Goal: Download file/media

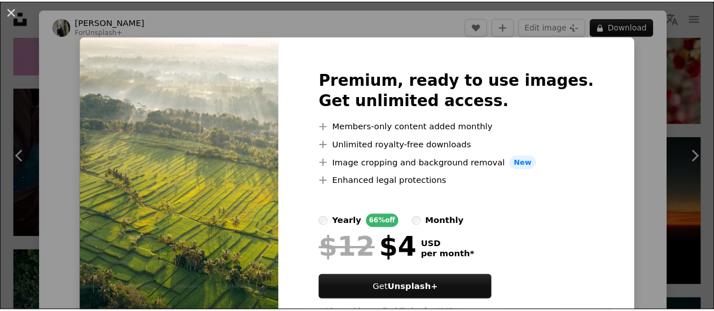
scroll to position [56, 0]
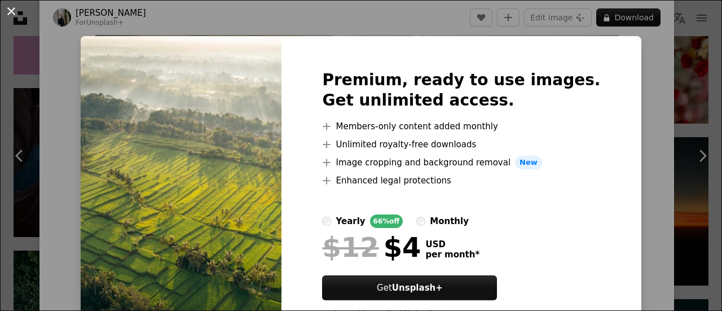
click at [11, 13] on button "An X shape" at bounding box center [12, 12] width 14 height 14
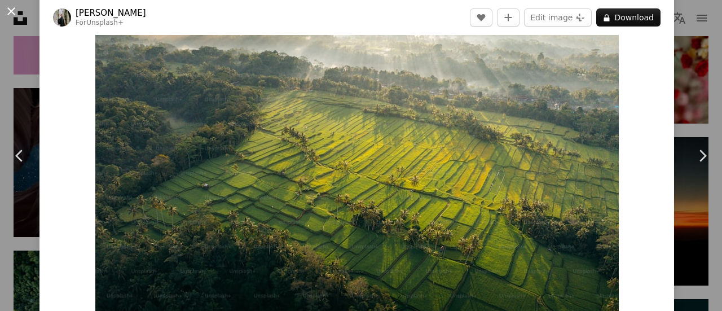
click at [12, 11] on button "An X shape" at bounding box center [12, 12] width 14 height 14
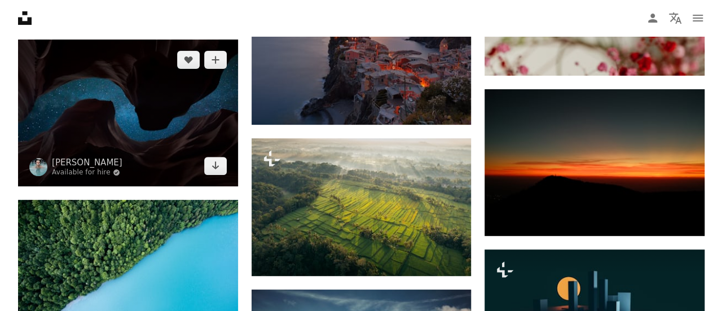
scroll to position [4497, 0]
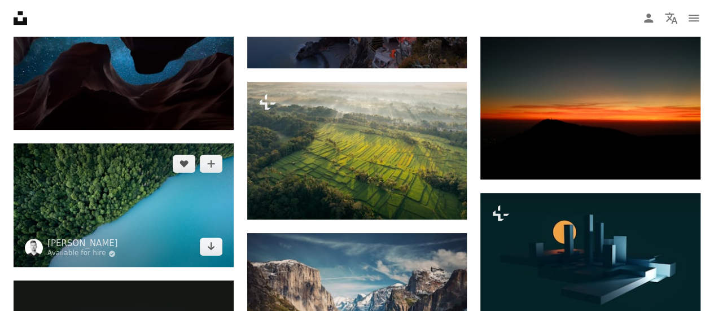
click at [139, 188] on img at bounding box center [124, 205] width 220 height 124
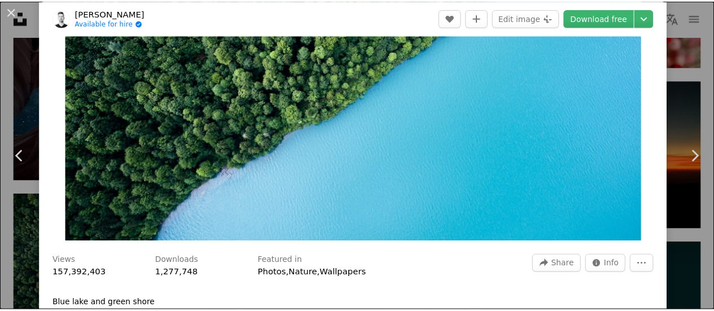
scroll to position [169, 0]
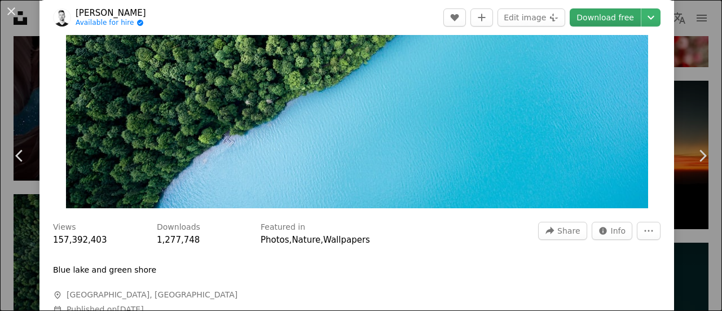
click at [593, 15] on link "Download free" at bounding box center [605, 17] width 71 height 18
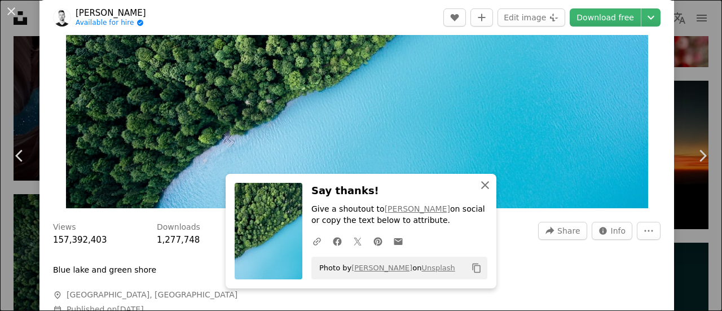
click at [482, 189] on icon "An X shape" at bounding box center [485, 185] width 14 height 14
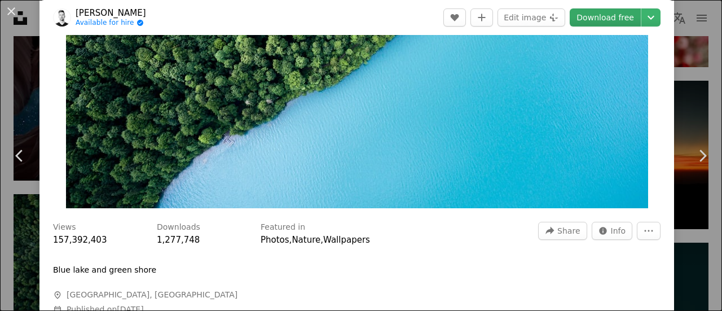
click at [597, 20] on link "Download free" at bounding box center [605, 17] width 71 height 18
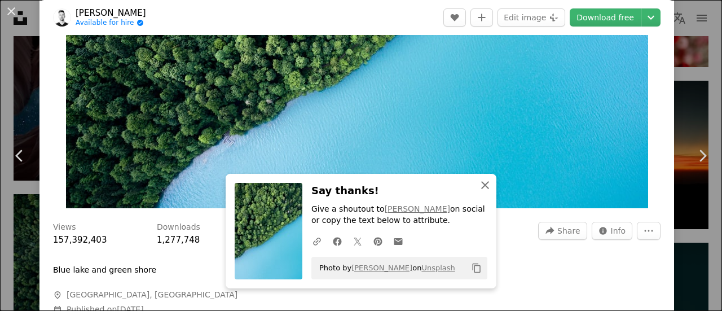
click at [481, 186] on icon "button" at bounding box center [485, 185] width 8 height 8
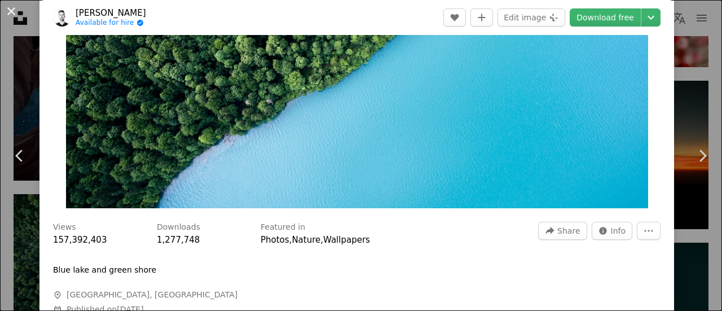
click at [15, 9] on button "An X shape" at bounding box center [12, 12] width 14 height 14
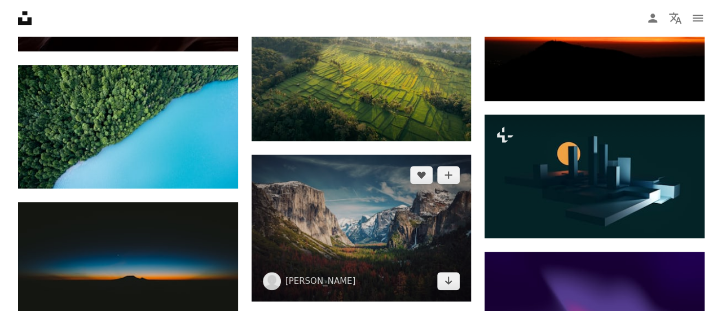
scroll to position [4610, 0]
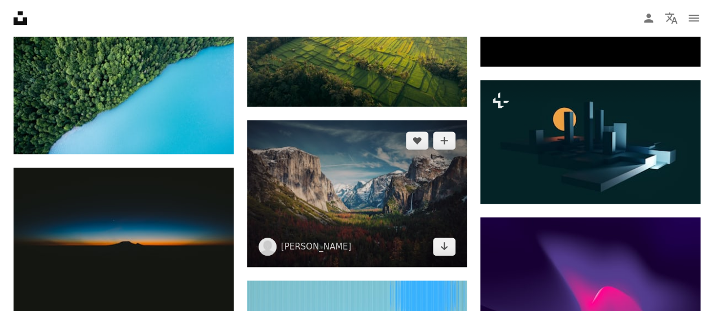
click at [315, 197] on img at bounding box center [357, 193] width 220 height 147
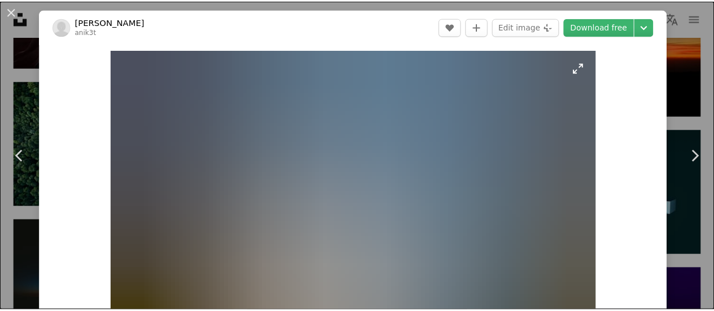
scroll to position [56, 0]
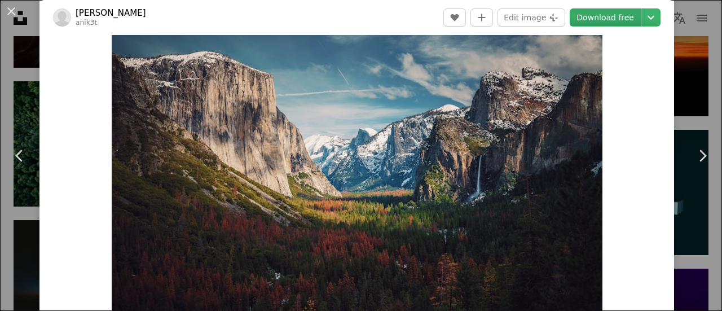
click at [617, 16] on link "Download free" at bounding box center [605, 17] width 71 height 18
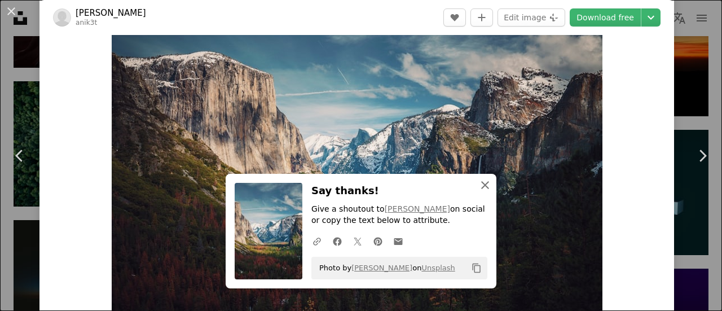
click at [481, 187] on icon "button" at bounding box center [485, 185] width 8 height 8
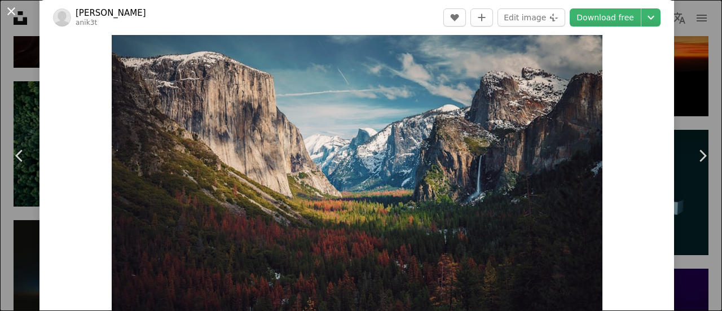
click at [17, 8] on button "An X shape" at bounding box center [12, 12] width 14 height 14
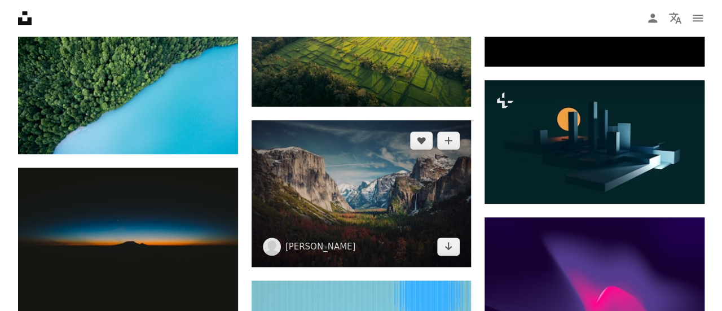
scroll to position [4554, 0]
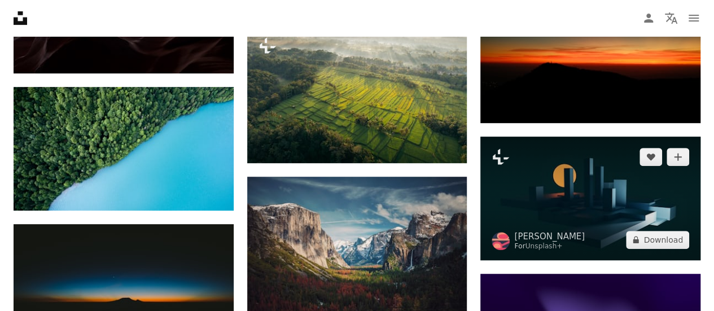
click at [569, 208] on img at bounding box center [590, 199] width 220 height 124
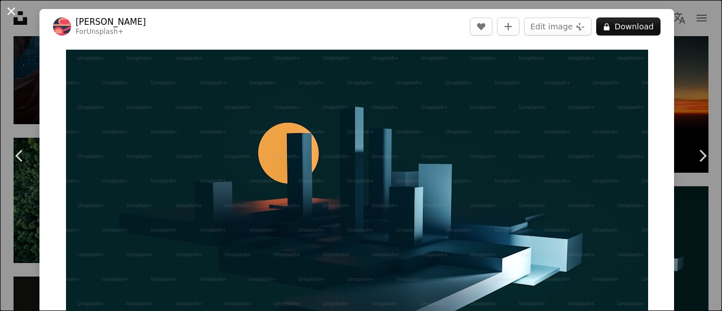
click at [12, 11] on button "An X shape" at bounding box center [12, 12] width 14 height 14
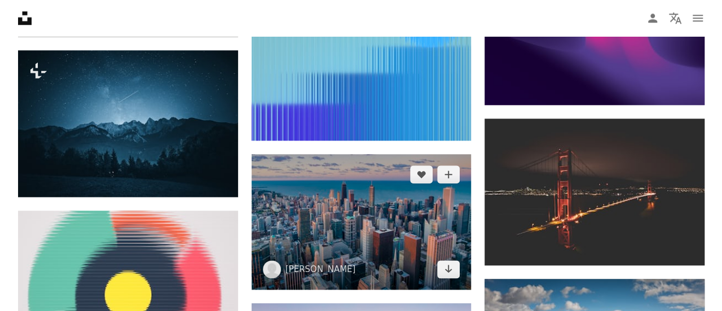
scroll to position [4892, 0]
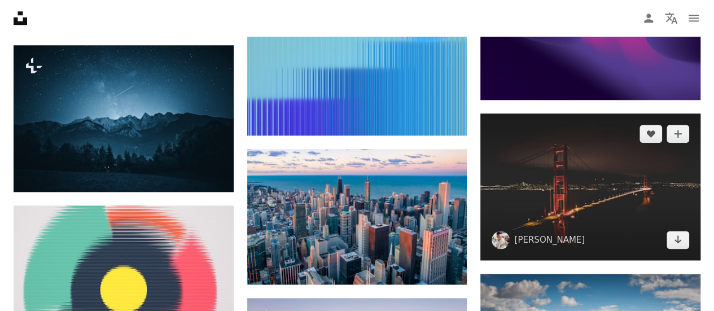
click at [576, 198] on img at bounding box center [590, 186] width 220 height 147
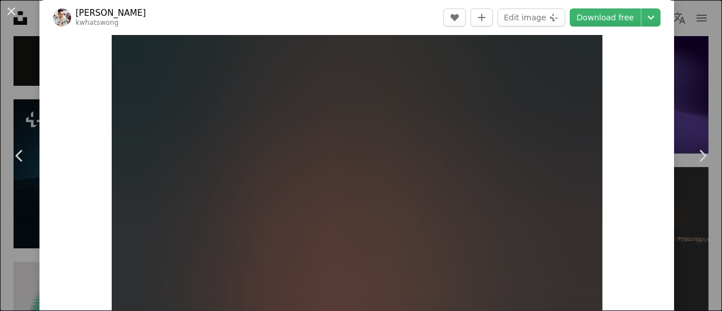
scroll to position [113, 0]
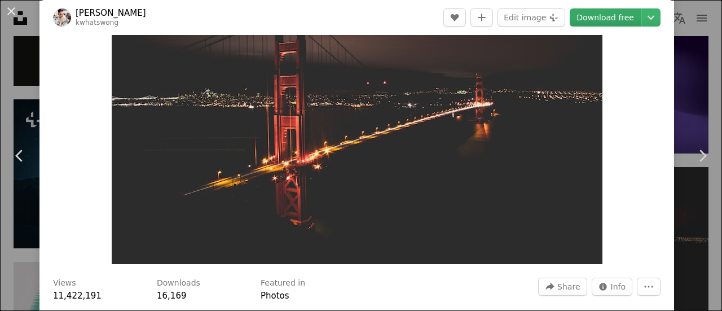
click at [588, 18] on link "Download free" at bounding box center [605, 17] width 71 height 18
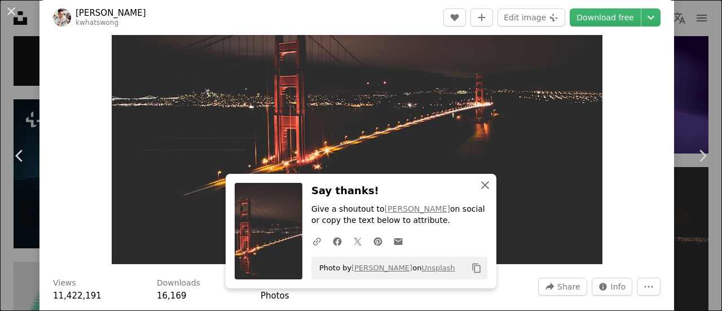
click at [483, 184] on icon "An X shape" at bounding box center [485, 185] width 14 height 14
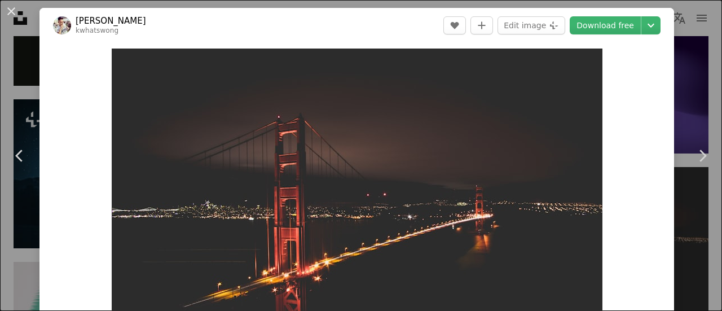
scroll to position [0, 0]
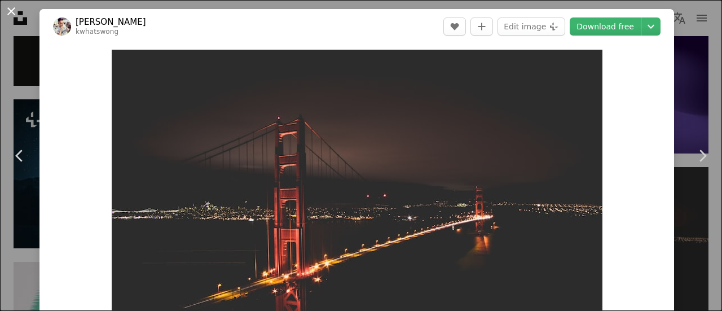
click at [11, 7] on button "An X shape" at bounding box center [12, 12] width 14 height 14
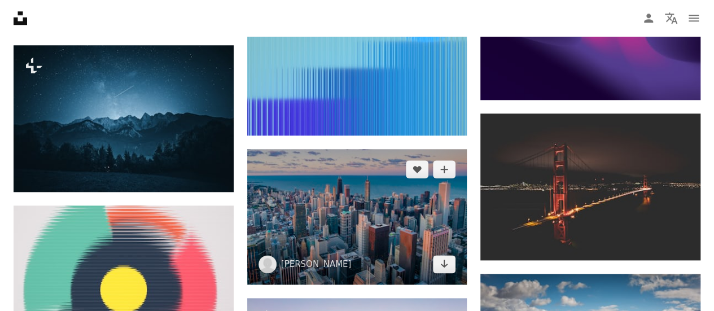
click at [371, 234] on img at bounding box center [357, 216] width 220 height 135
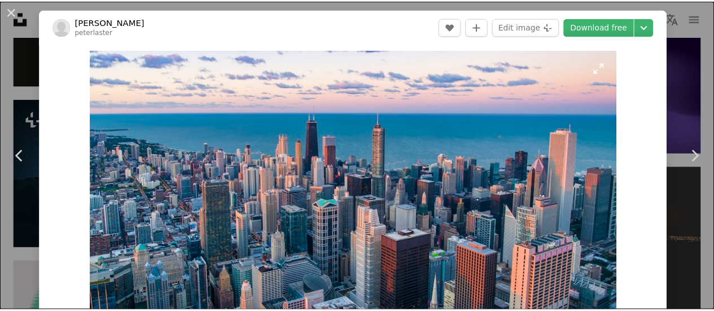
scroll to position [113, 0]
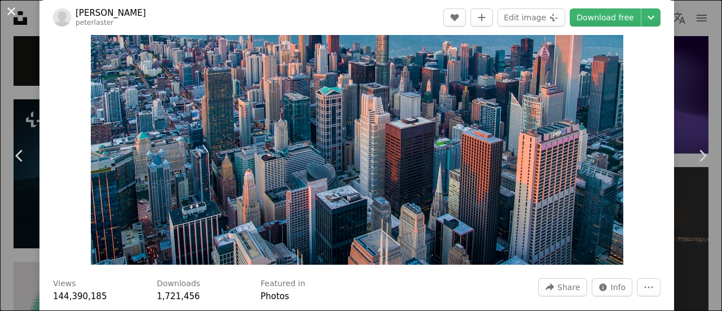
click at [17, 6] on button "An X shape" at bounding box center [12, 12] width 14 height 14
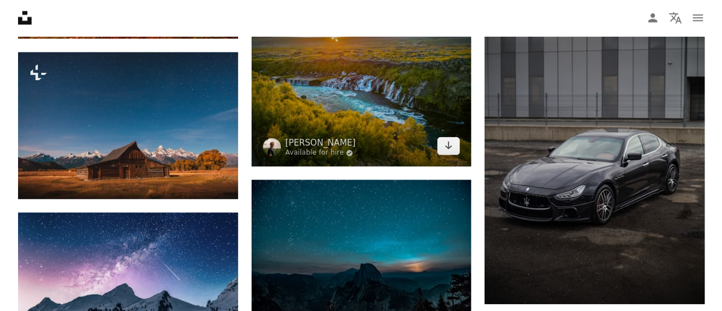
scroll to position [5513, 0]
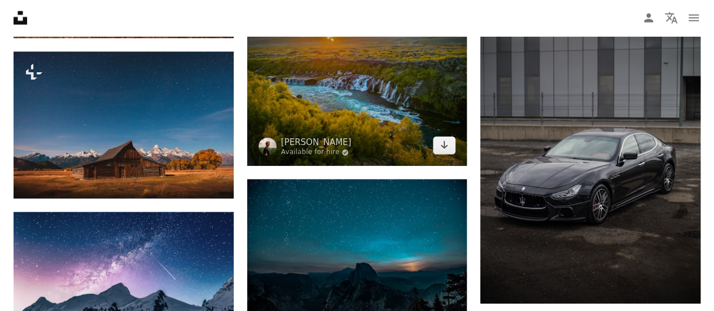
click at [367, 105] on img at bounding box center [357, 83] width 220 height 165
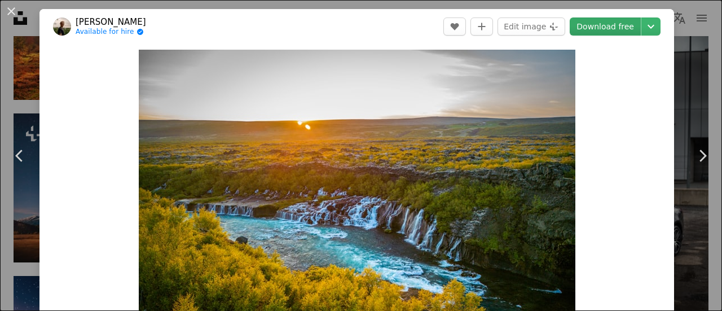
click at [604, 26] on link "Download free" at bounding box center [605, 26] width 71 height 18
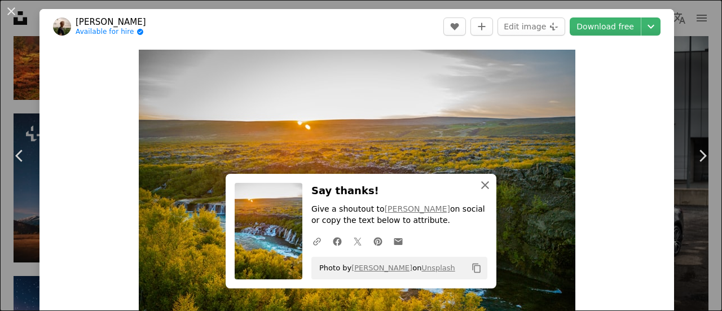
click at [481, 187] on icon "button" at bounding box center [485, 185] width 8 height 8
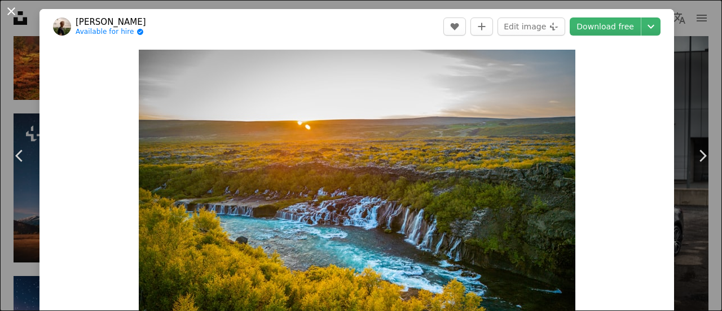
click at [7, 11] on button "An X shape" at bounding box center [12, 12] width 14 height 14
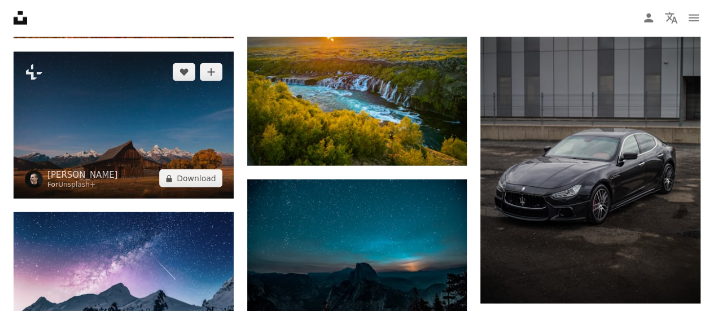
click at [115, 134] on img at bounding box center [124, 125] width 220 height 147
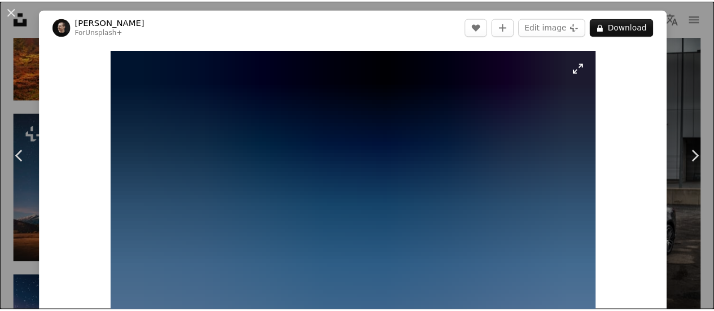
scroll to position [113, 0]
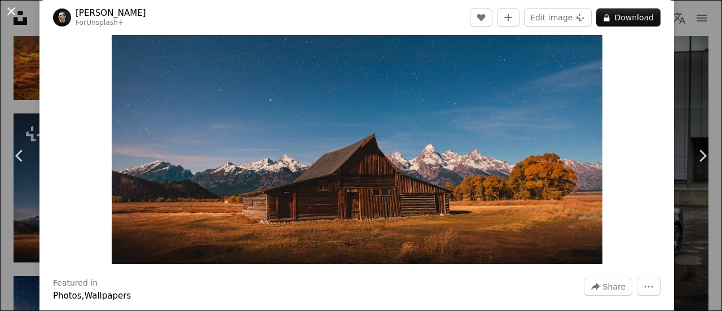
click at [14, 12] on button "An X shape" at bounding box center [12, 12] width 14 height 14
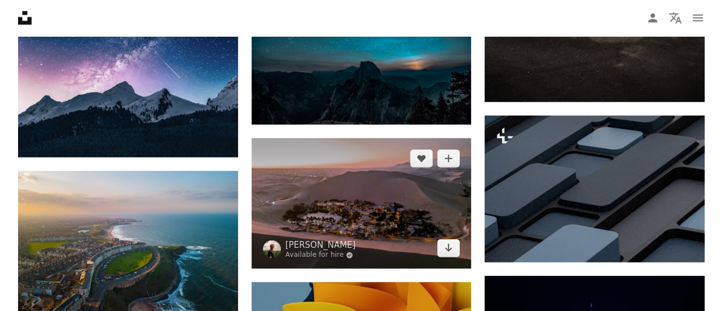
scroll to position [5738, 0]
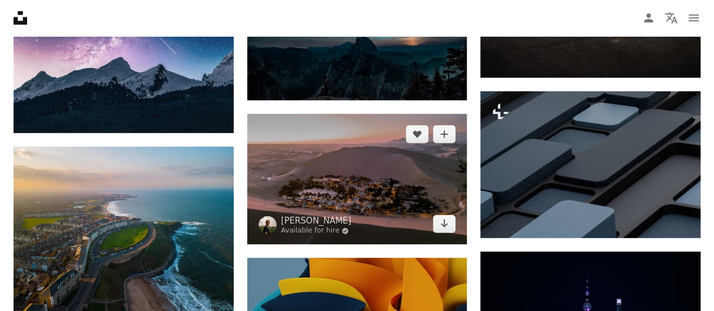
click at [354, 176] on img at bounding box center [357, 179] width 220 height 130
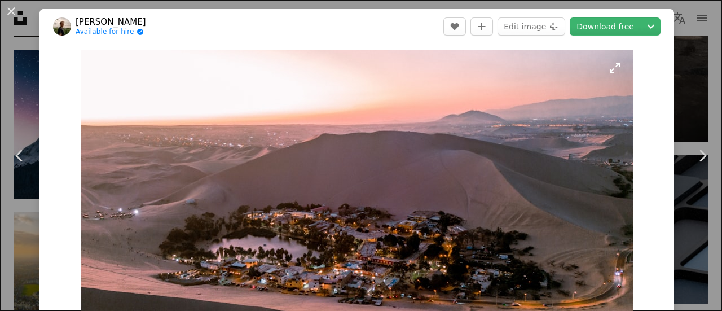
click at [363, 202] on img "Zoom in on this image" at bounding box center [357, 213] width 552 height 327
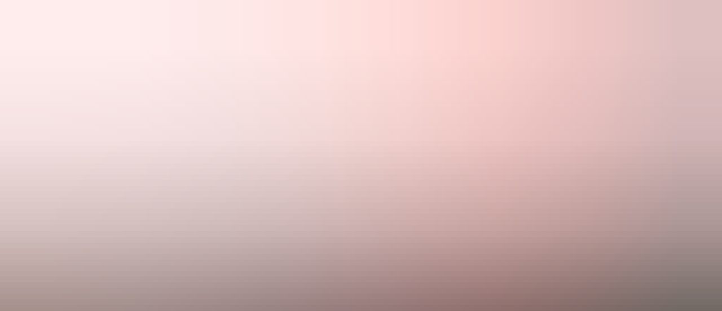
scroll to position [54, 0]
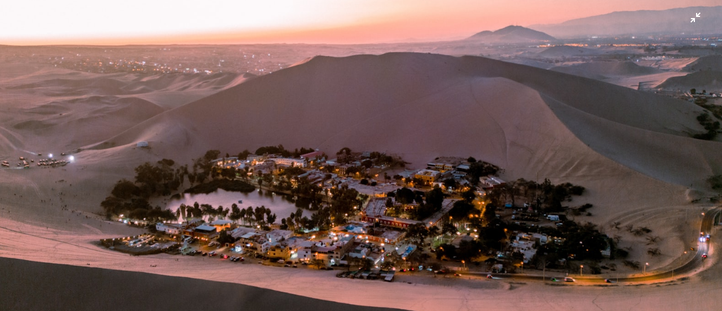
click at [687, 19] on img "Zoom out on this image" at bounding box center [360, 160] width 723 height 429
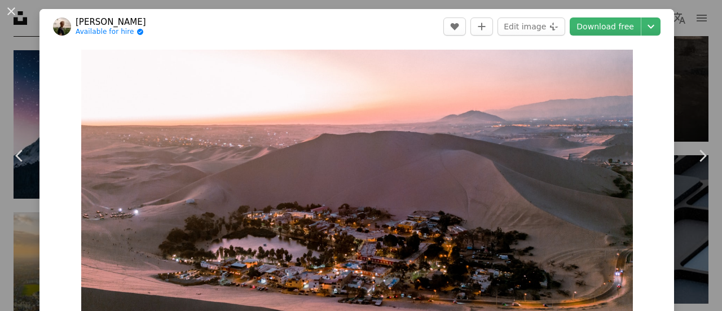
scroll to position [50, 0]
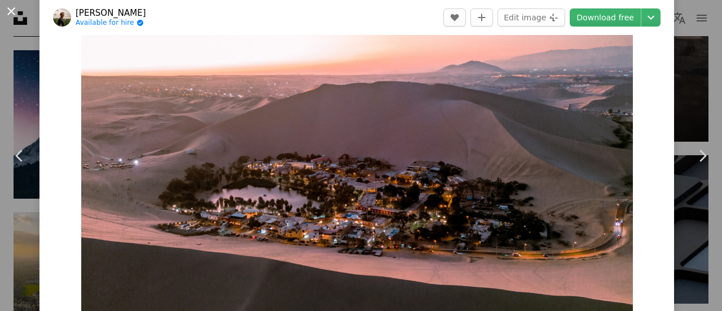
click at [11, 6] on button "An X shape" at bounding box center [12, 12] width 14 height 14
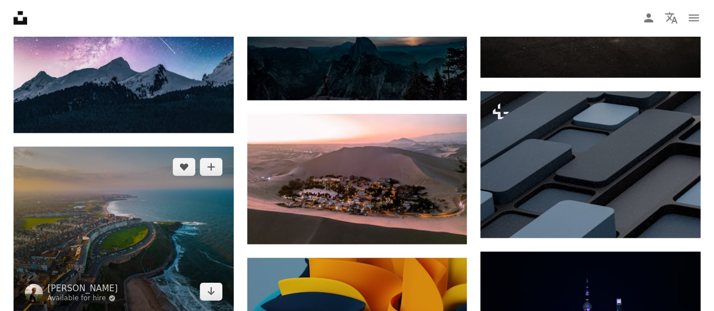
click at [90, 206] on img at bounding box center [124, 229] width 220 height 165
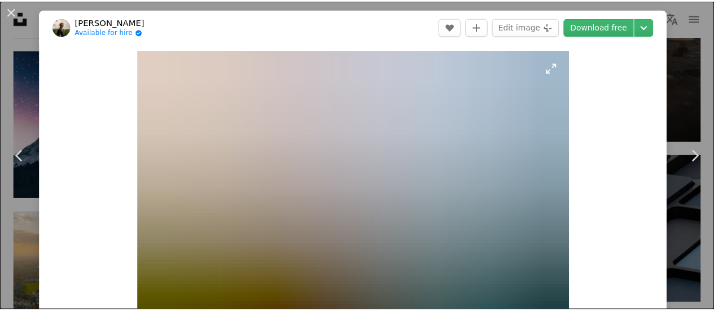
scroll to position [113, 0]
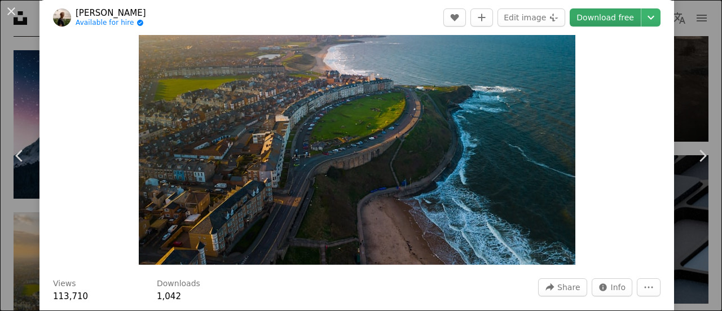
click at [609, 14] on link "Download free" at bounding box center [605, 17] width 71 height 18
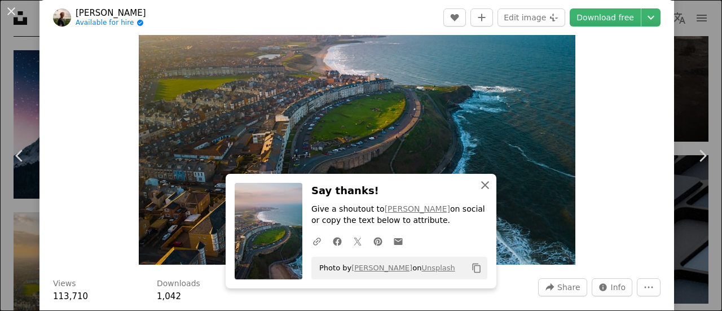
click at [485, 187] on icon "An X shape" at bounding box center [485, 185] width 14 height 14
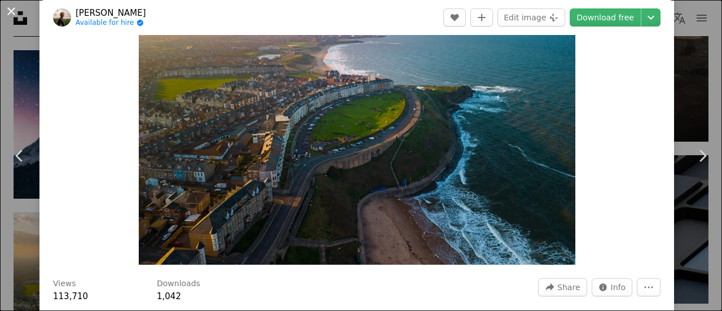
click at [12, 11] on button "An X shape" at bounding box center [12, 12] width 14 height 14
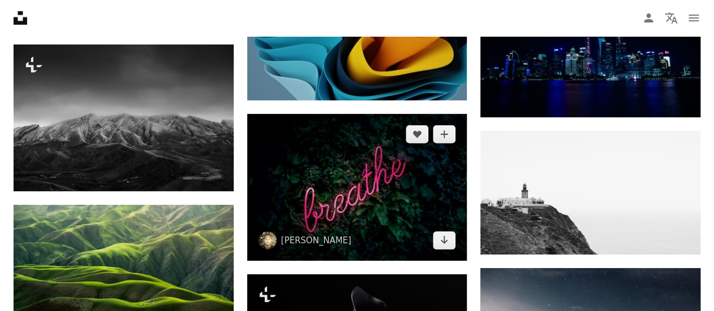
scroll to position [6020, 0]
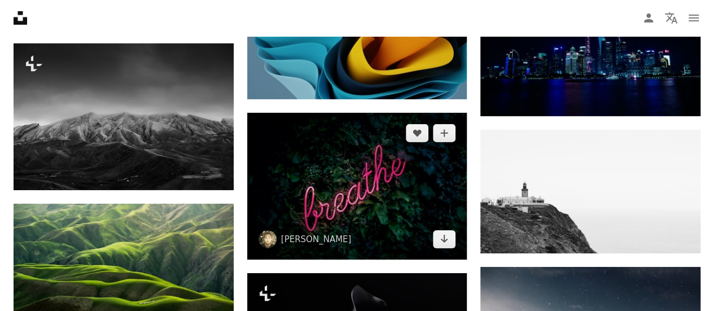
click at [348, 189] on img at bounding box center [357, 186] width 220 height 147
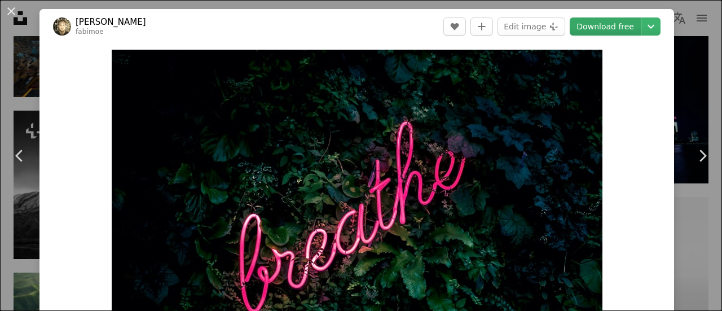
click at [605, 27] on link "Download free" at bounding box center [605, 26] width 71 height 18
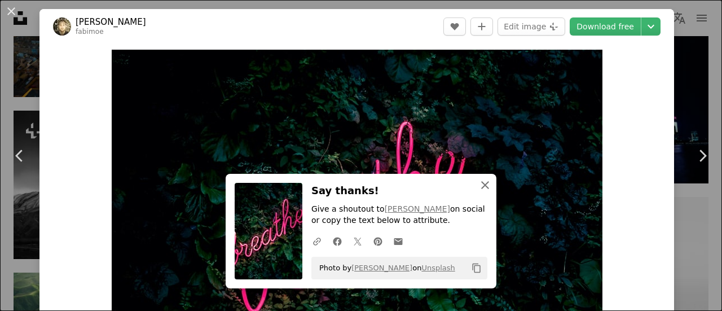
click at [481, 182] on icon "An X shape" at bounding box center [485, 185] width 14 height 14
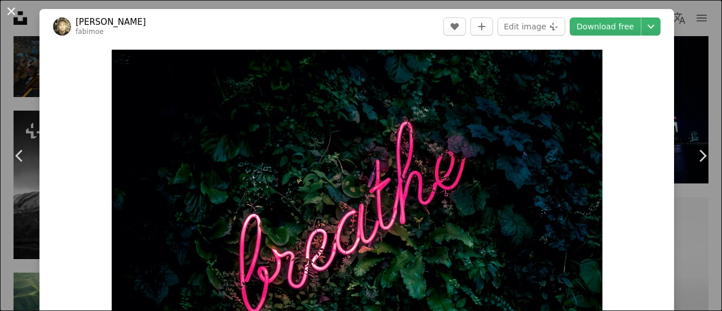
click at [11, 11] on button "An X shape" at bounding box center [12, 12] width 14 height 14
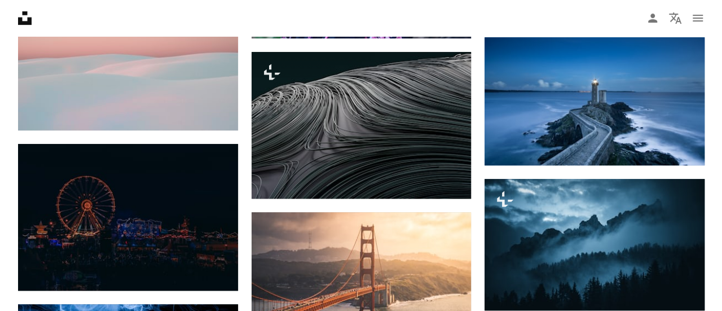
scroll to position [6753, 0]
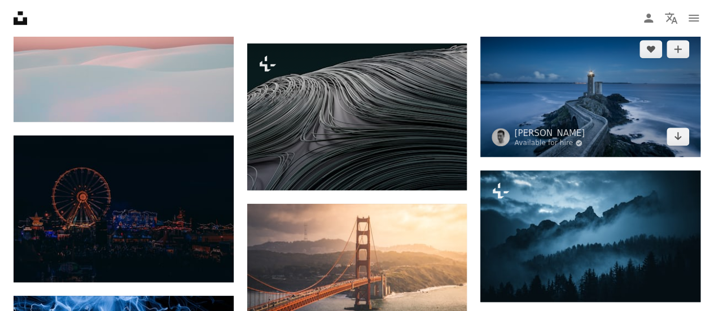
click at [570, 94] on img at bounding box center [590, 93] width 220 height 128
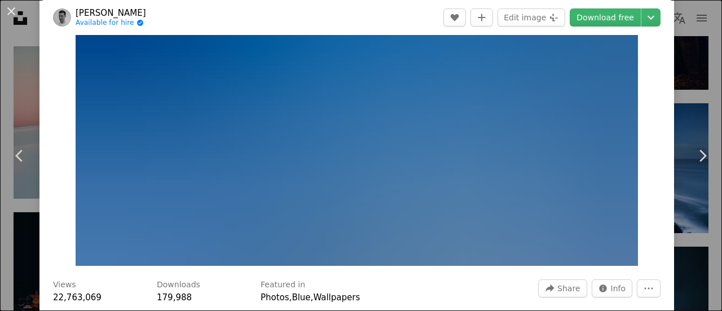
scroll to position [113, 0]
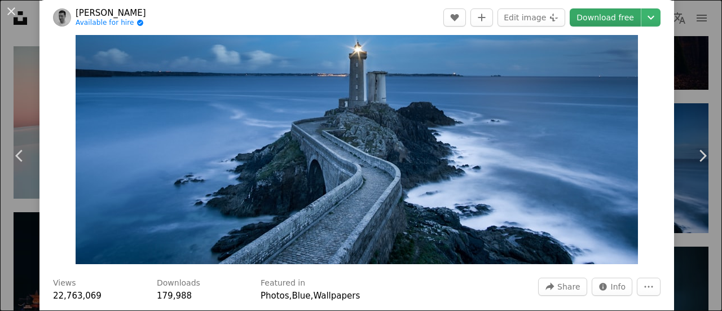
click at [587, 18] on link "Download free" at bounding box center [605, 17] width 71 height 18
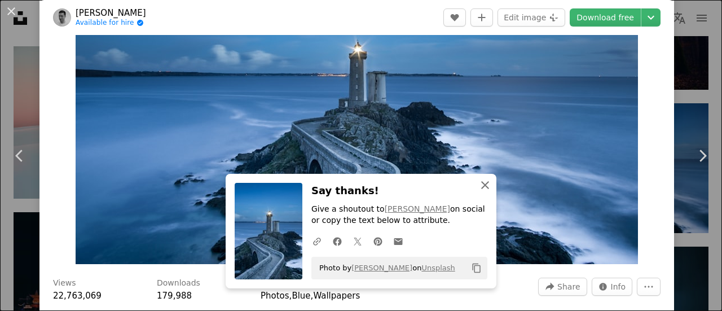
click at [482, 182] on icon "An X shape" at bounding box center [485, 185] width 14 height 14
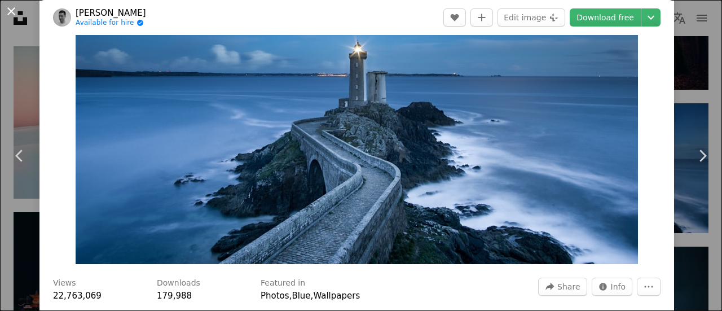
click at [6, 11] on button "An X shape" at bounding box center [12, 12] width 14 height 14
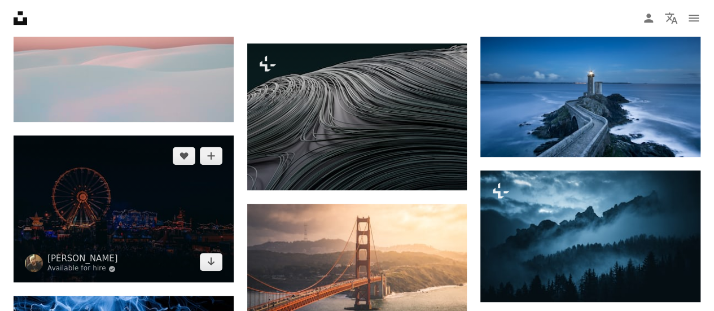
click at [159, 208] on img at bounding box center [124, 208] width 220 height 147
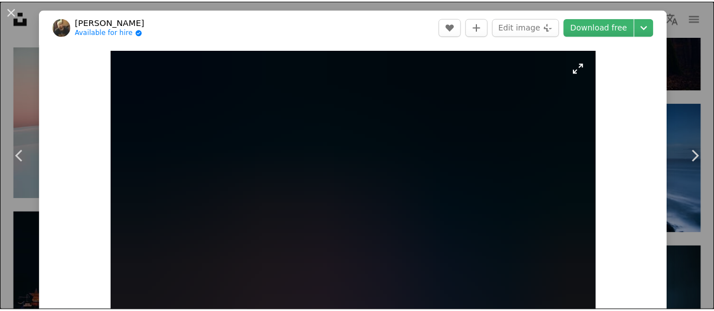
scroll to position [56, 0]
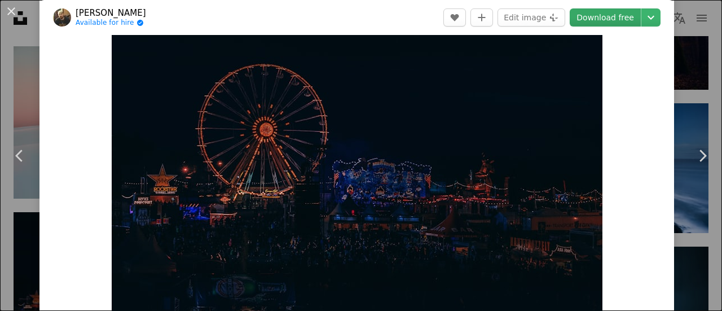
click at [596, 15] on link "Download free" at bounding box center [605, 17] width 71 height 18
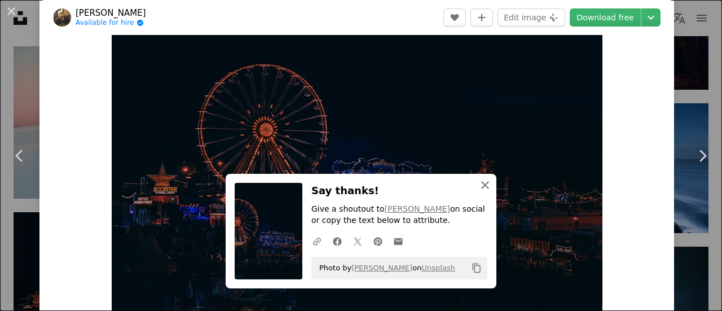
click at [481, 184] on icon "button" at bounding box center [485, 185] width 8 height 8
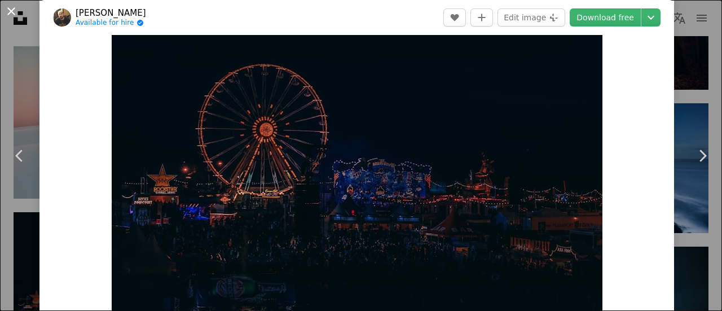
click at [10, 8] on button "An X shape" at bounding box center [12, 12] width 14 height 14
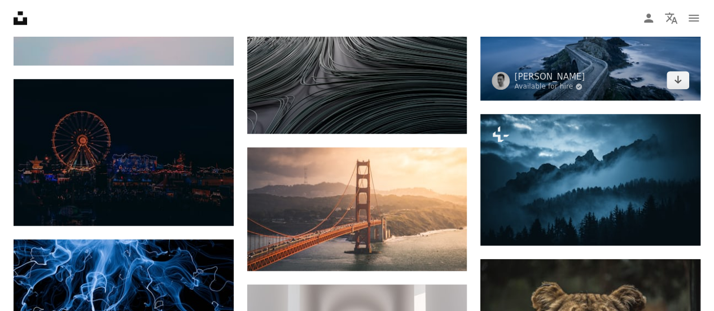
scroll to position [6866, 0]
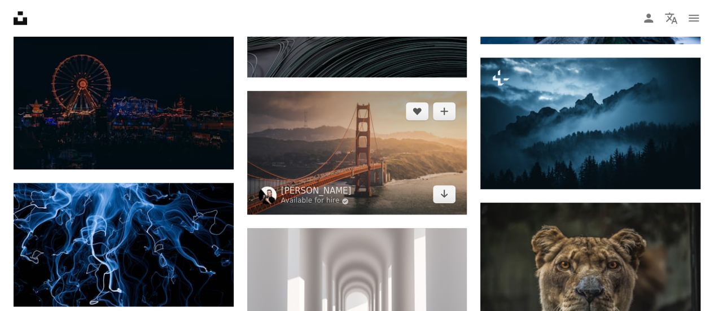
click at [352, 133] on img at bounding box center [357, 153] width 220 height 124
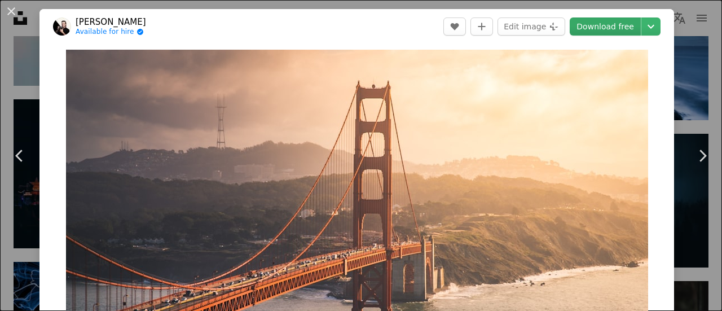
click at [603, 29] on link "Download free" at bounding box center [605, 26] width 71 height 18
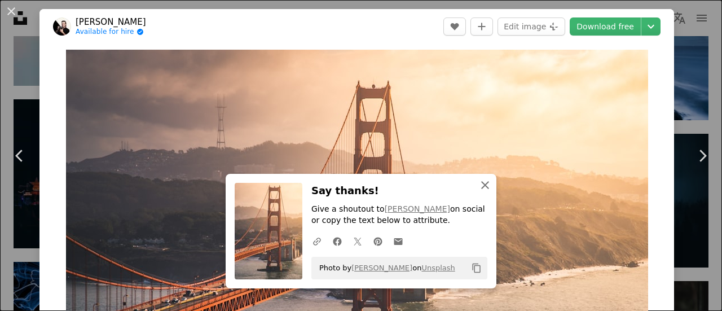
click at [483, 179] on icon "An X shape" at bounding box center [485, 185] width 14 height 14
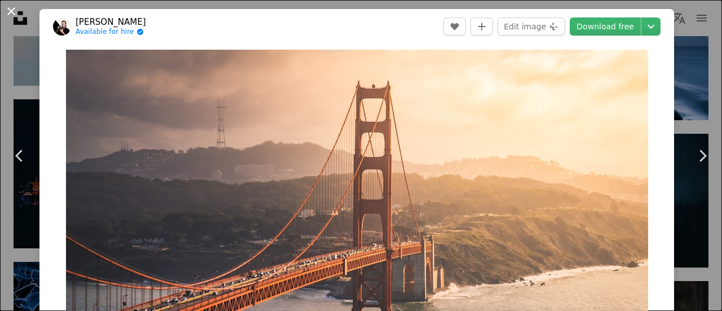
click at [14, 9] on button "An X shape" at bounding box center [12, 12] width 14 height 14
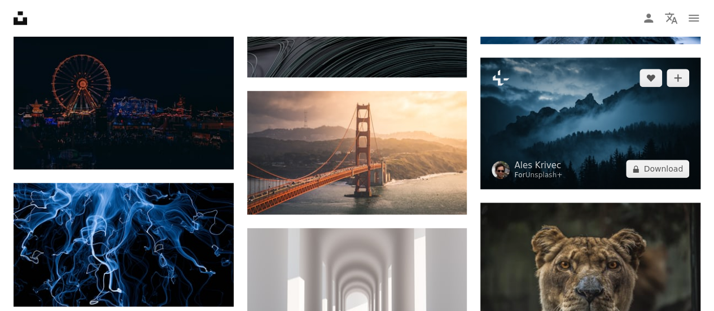
click at [567, 116] on img at bounding box center [590, 124] width 220 height 132
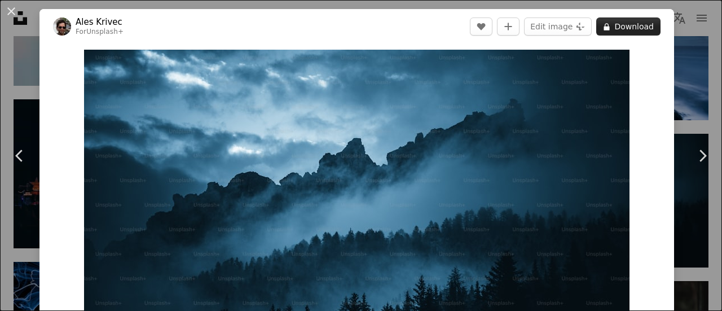
click at [621, 25] on button "A lock Download" at bounding box center [628, 26] width 64 height 18
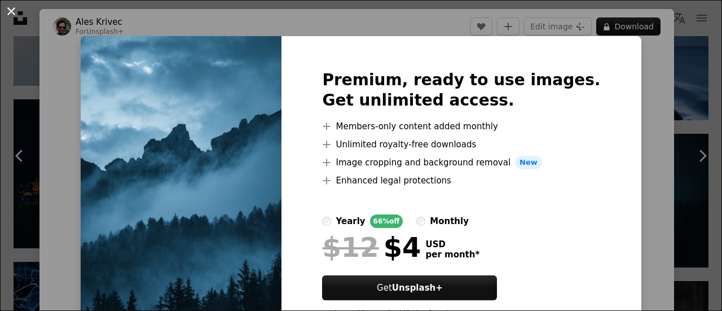
click at [15, 11] on button "An X shape" at bounding box center [12, 12] width 14 height 14
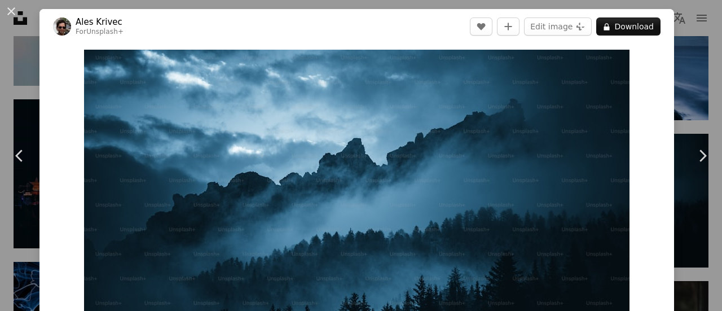
click at [15, 11] on button "An X shape" at bounding box center [12, 12] width 14 height 14
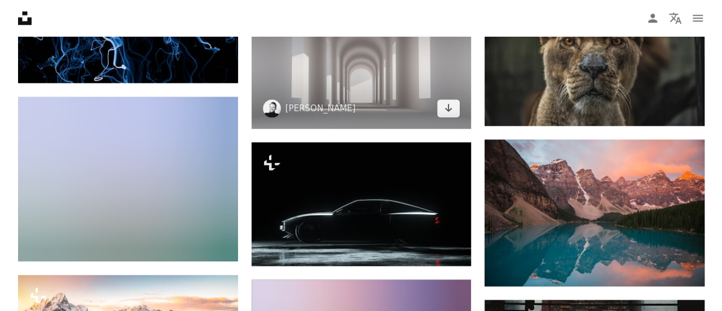
scroll to position [7092, 0]
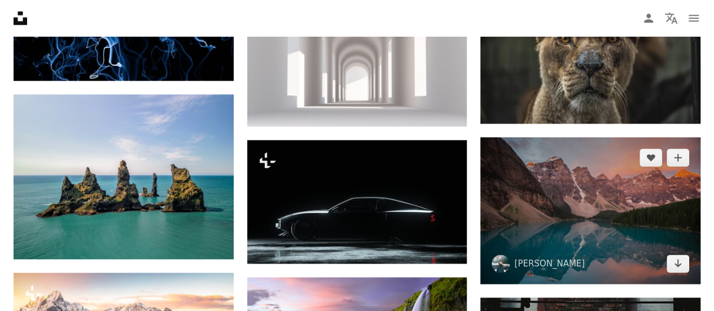
click at [573, 222] on img at bounding box center [590, 210] width 220 height 147
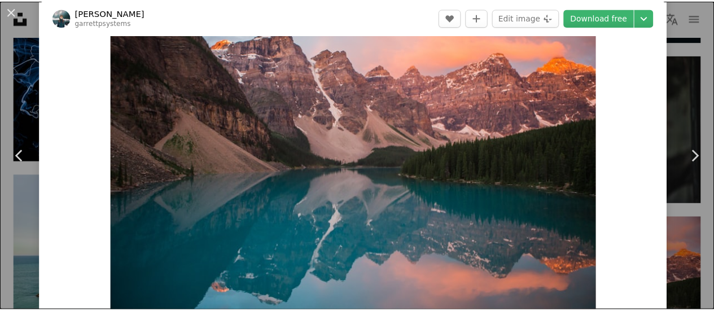
scroll to position [113, 0]
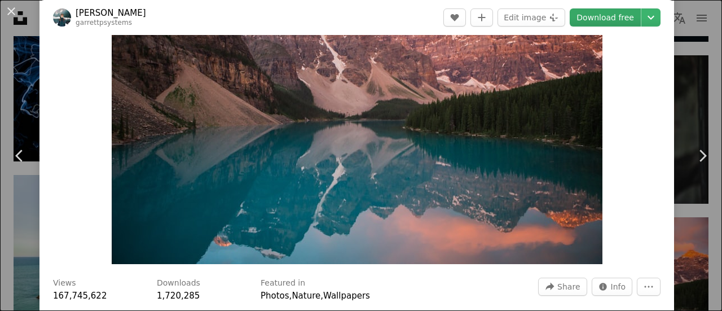
click at [596, 10] on link "Download free" at bounding box center [605, 17] width 71 height 18
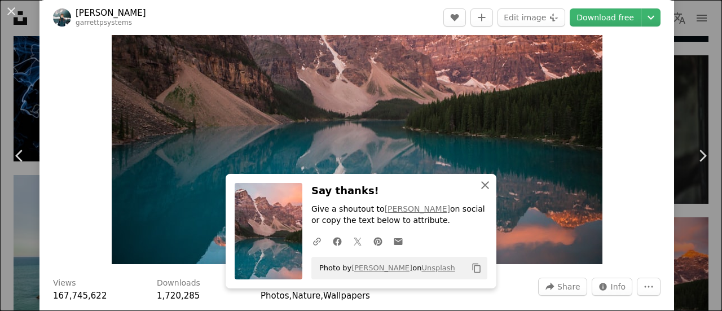
click at [483, 184] on icon "An X shape" at bounding box center [485, 185] width 14 height 14
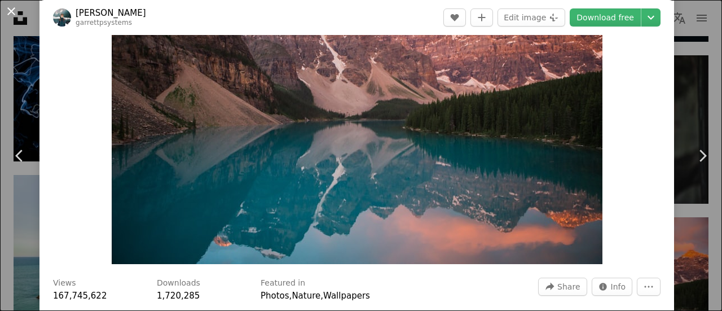
click at [10, 7] on button "An X shape" at bounding box center [12, 12] width 14 height 14
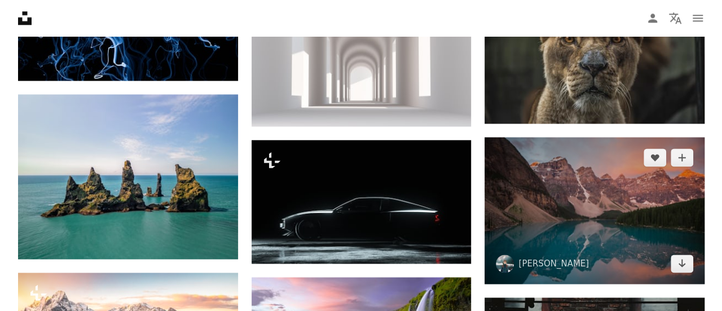
scroll to position [7148, 0]
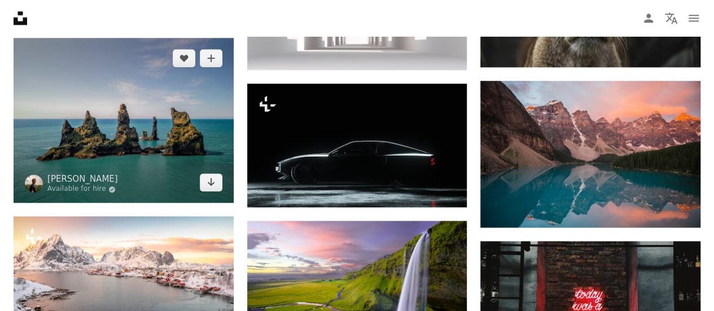
click at [161, 137] on img at bounding box center [124, 120] width 220 height 165
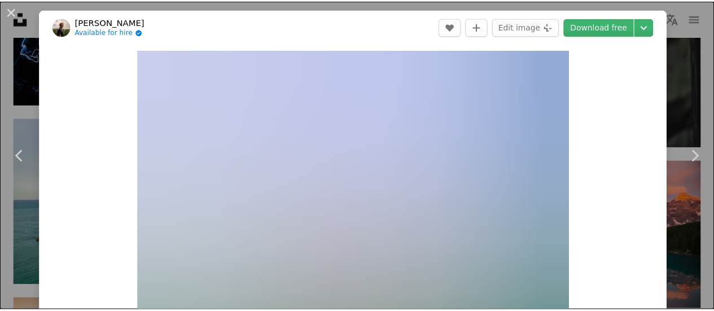
scroll to position [56, 0]
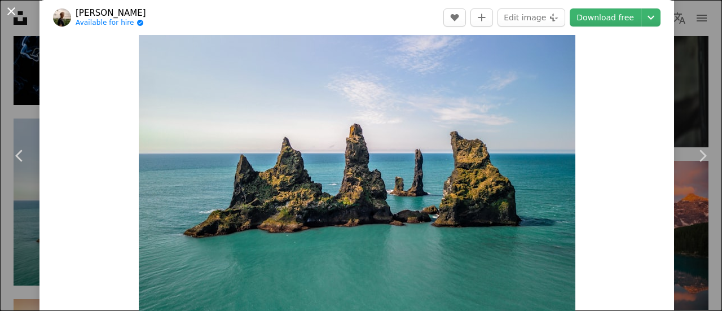
click at [12, 8] on button "An X shape" at bounding box center [12, 12] width 14 height 14
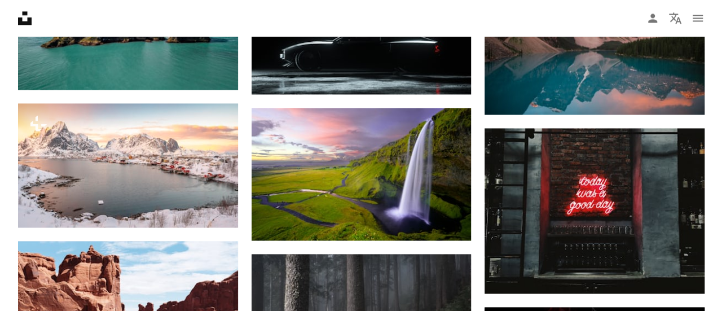
scroll to position [7318, 0]
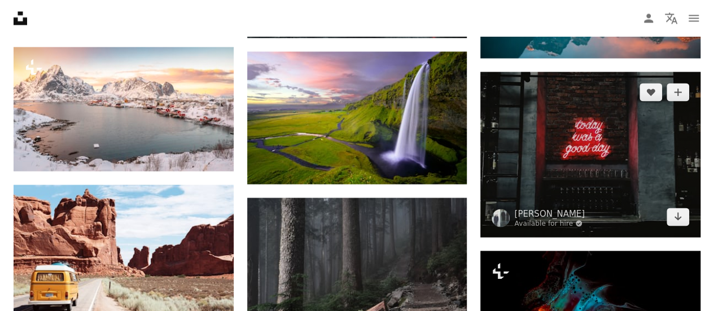
click at [574, 156] on img at bounding box center [590, 154] width 220 height 165
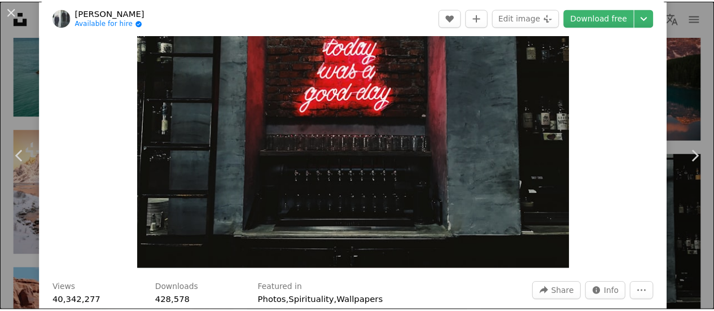
scroll to position [169, 0]
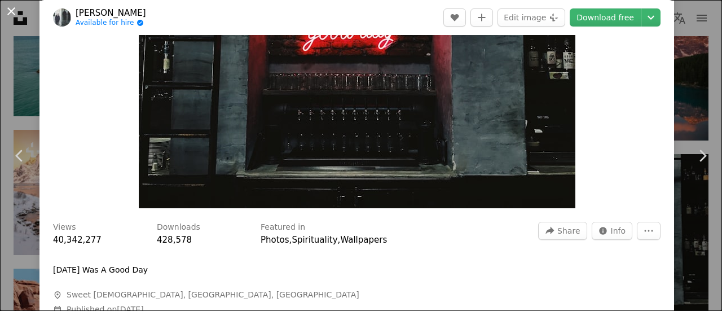
click at [12, 8] on button "An X shape" at bounding box center [12, 12] width 14 height 14
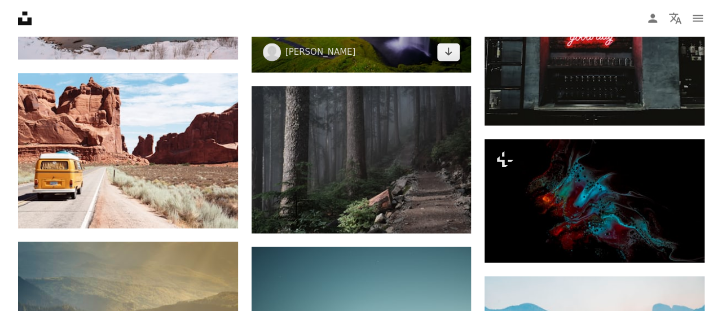
scroll to position [7430, 0]
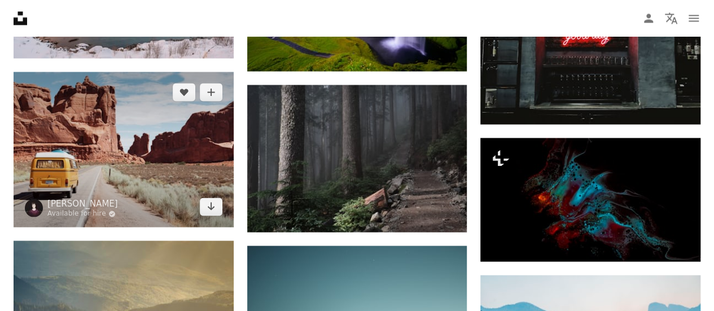
click at [157, 131] on img at bounding box center [124, 150] width 220 height 156
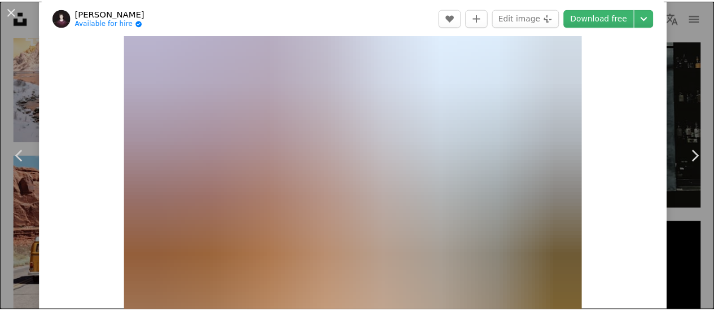
scroll to position [113, 0]
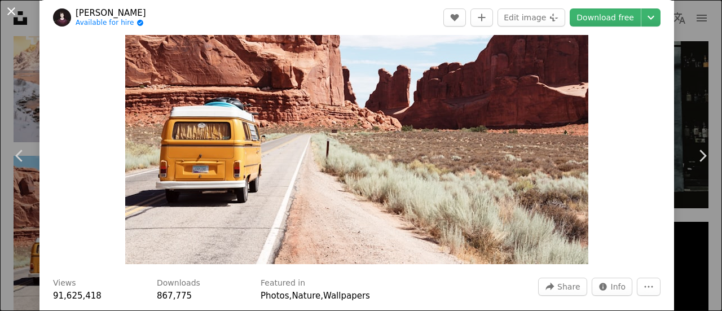
click at [16, 7] on button "An X shape" at bounding box center [12, 12] width 14 height 14
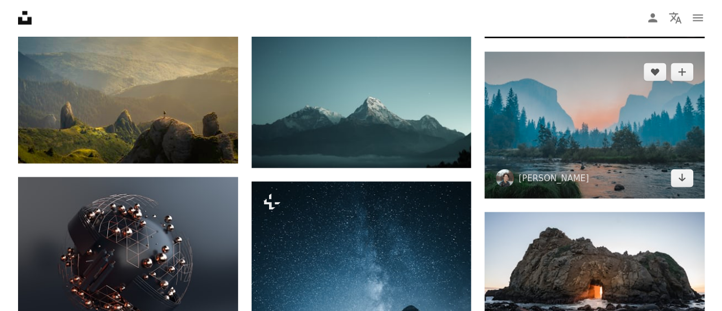
scroll to position [7656, 0]
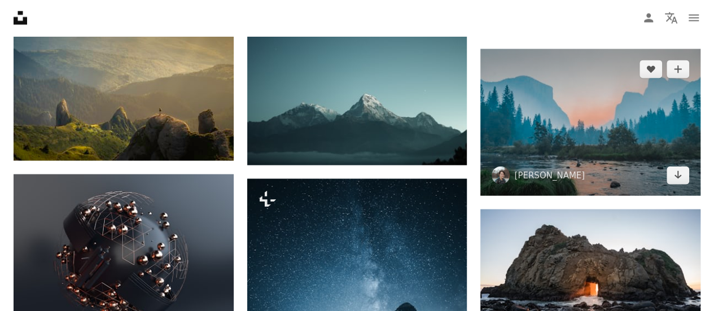
click at [600, 133] on img at bounding box center [590, 122] width 220 height 147
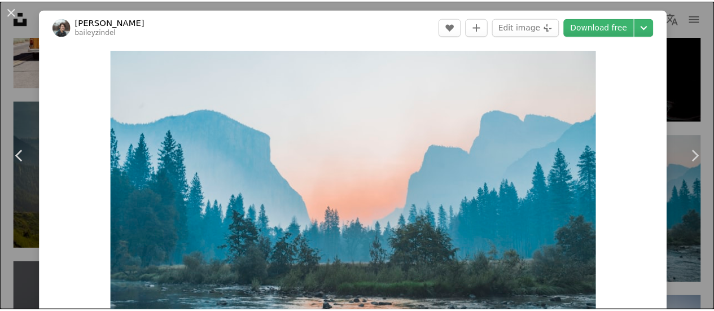
scroll to position [56, 0]
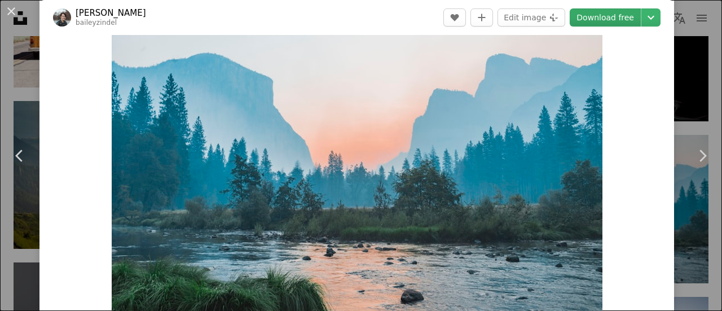
click at [593, 20] on link "Download free" at bounding box center [605, 17] width 71 height 18
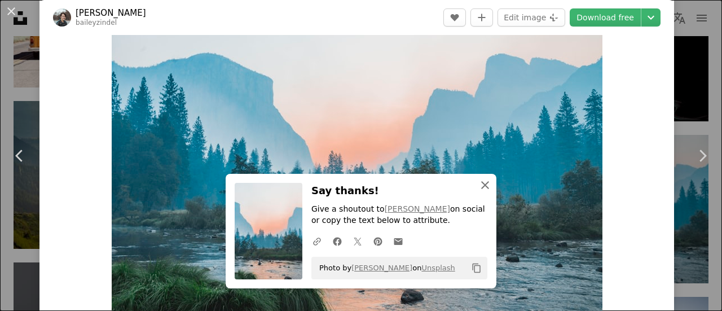
click at [481, 188] on icon "An X shape" at bounding box center [485, 185] width 14 height 14
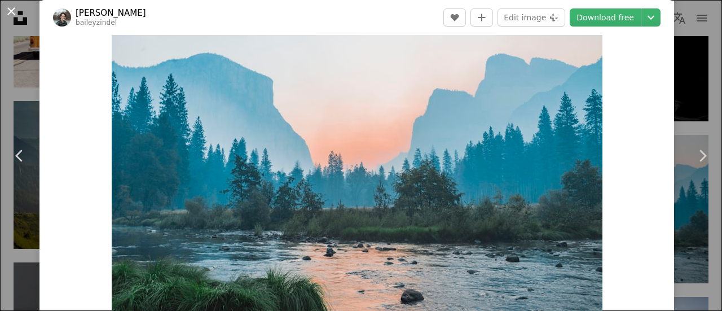
click at [11, 6] on button "An X shape" at bounding box center [12, 12] width 14 height 14
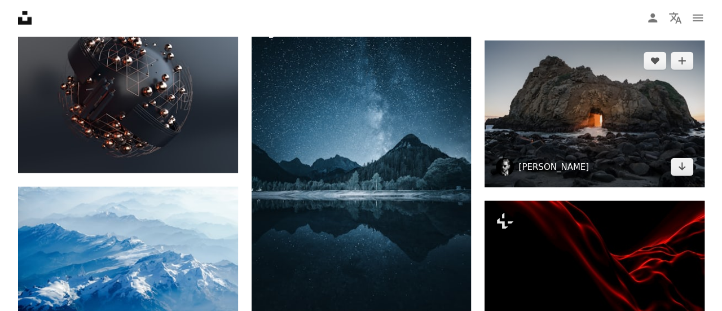
scroll to position [7882, 0]
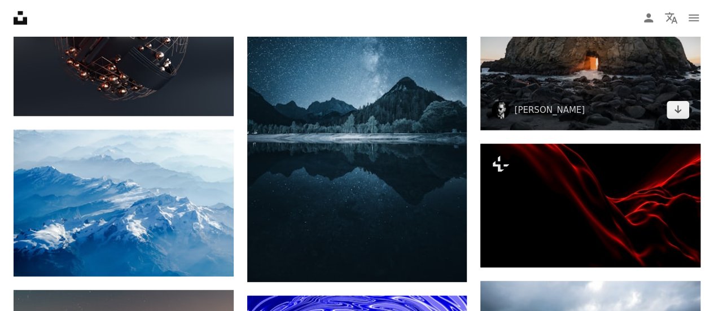
click at [574, 73] on img at bounding box center [590, 57] width 220 height 147
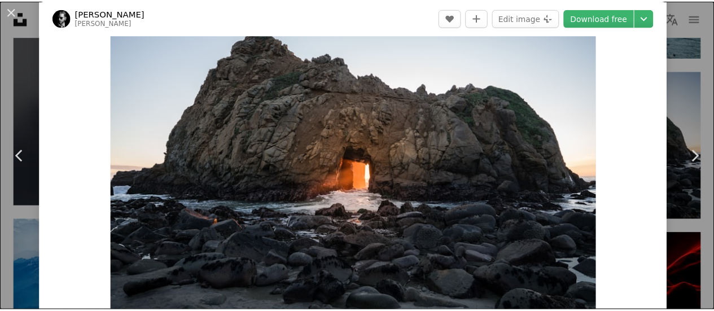
scroll to position [56, 0]
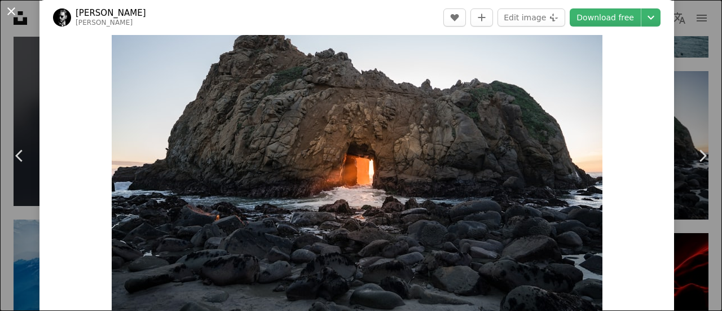
click at [9, 9] on button "An X shape" at bounding box center [12, 12] width 14 height 14
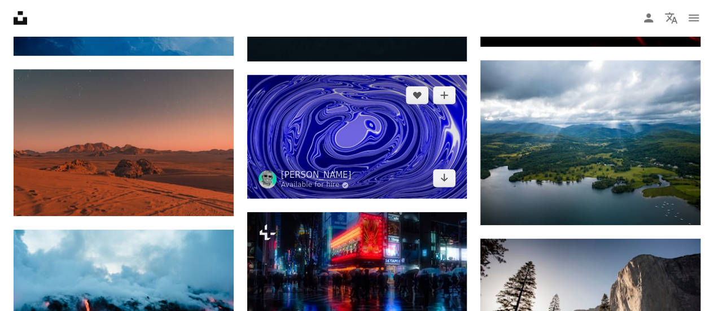
scroll to position [8107, 0]
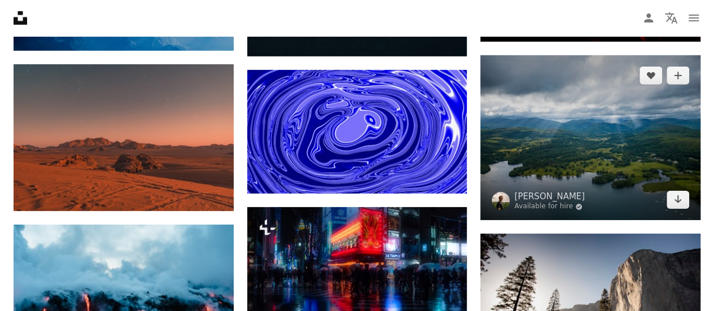
click at [604, 142] on img at bounding box center [590, 137] width 220 height 165
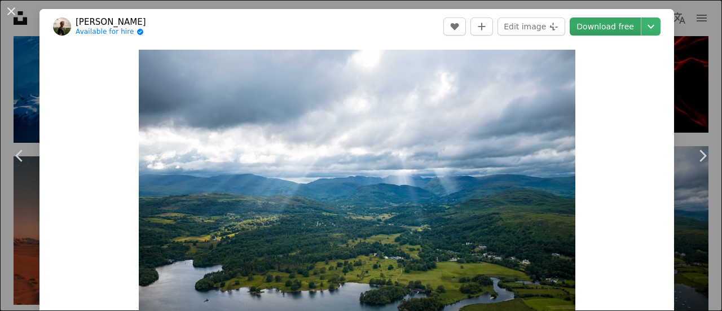
click at [594, 26] on link "Download free" at bounding box center [605, 26] width 71 height 18
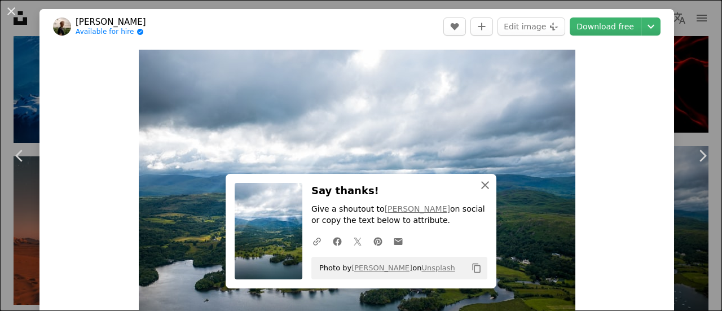
click at [481, 180] on icon "An X shape" at bounding box center [485, 185] width 14 height 14
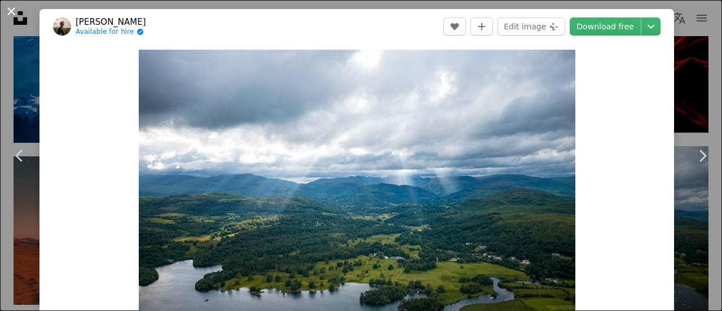
click at [16, 11] on button "An X shape" at bounding box center [12, 12] width 14 height 14
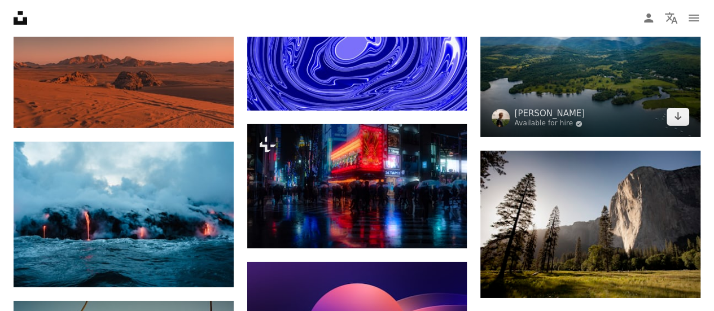
scroll to position [8220, 0]
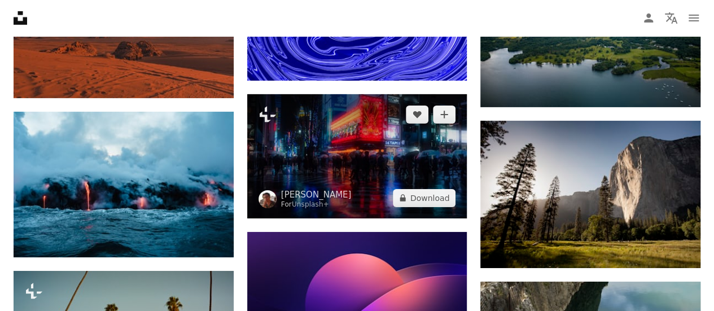
click at [363, 164] on img at bounding box center [357, 156] width 220 height 124
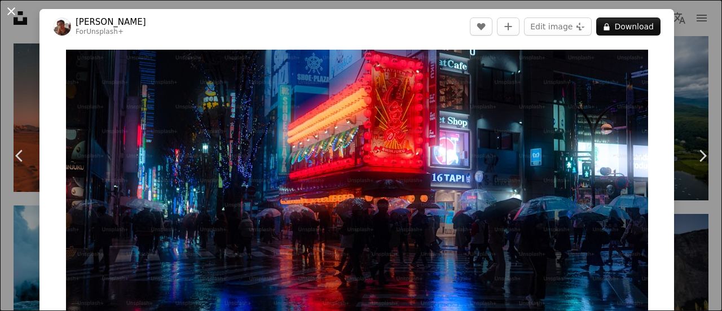
click at [14, 10] on button "An X shape" at bounding box center [12, 12] width 14 height 14
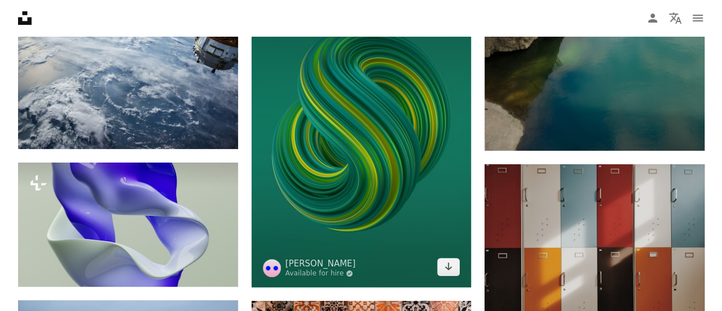
scroll to position [8728, 0]
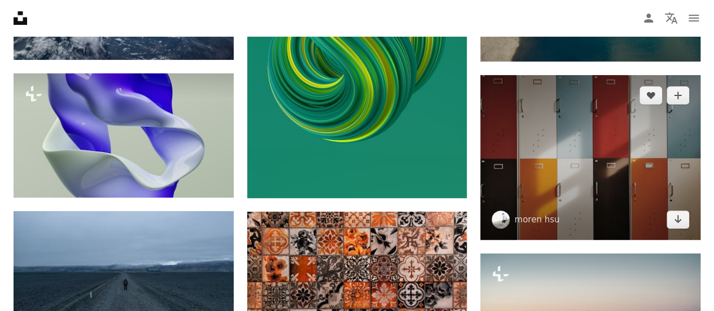
click at [633, 164] on img at bounding box center [590, 157] width 220 height 165
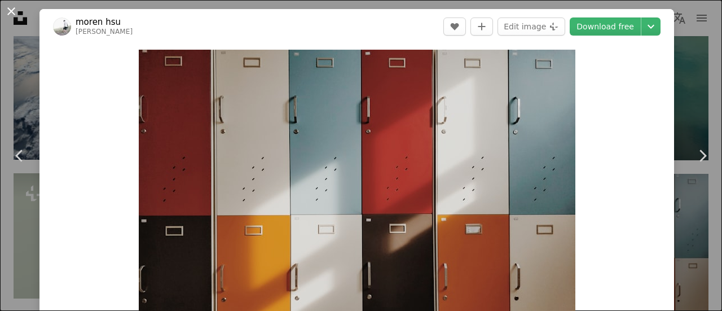
click at [12, 7] on button "An X shape" at bounding box center [12, 12] width 14 height 14
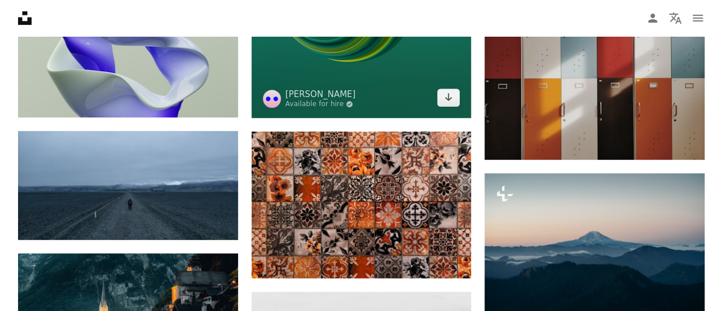
scroll to position [8840, 0]
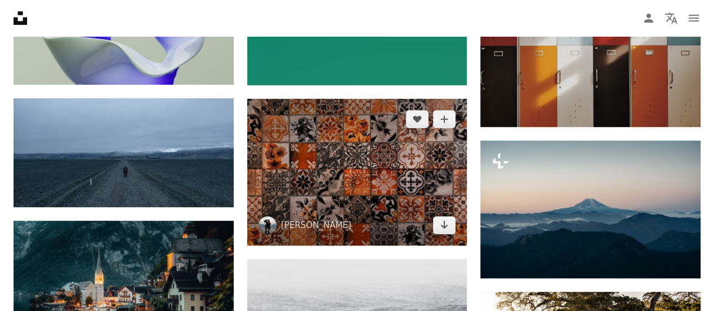
click at [367, 163] on img at bounding box center [357, 172] width 220 height 147
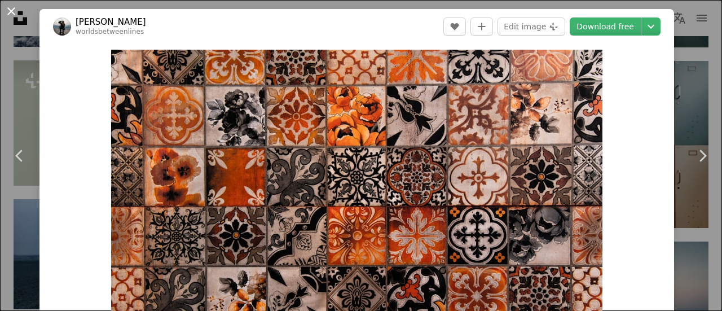
click at [16, 11] on button "An X shape" at bounding box center [12, 12] width 14 height 14
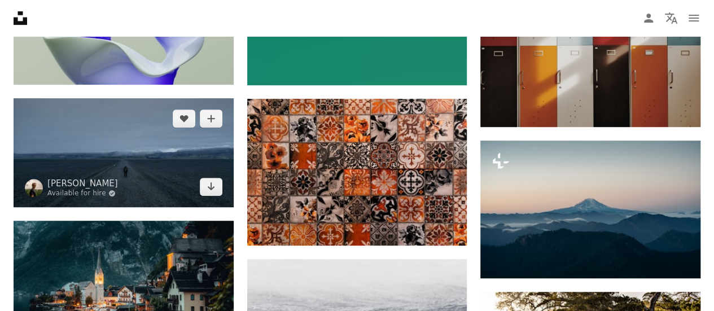
click at [166, 155] on img at bounding box center [124, 152] width 220 height 109
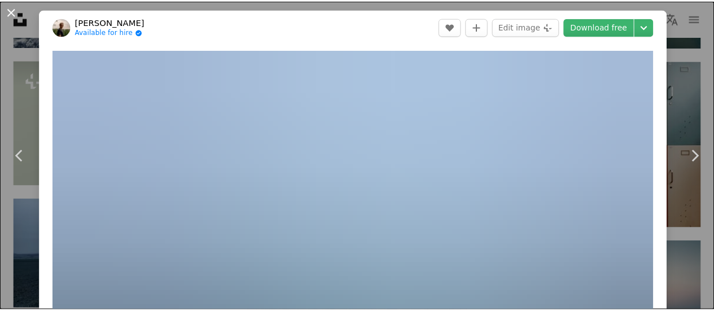
scroll to position [113, 0]
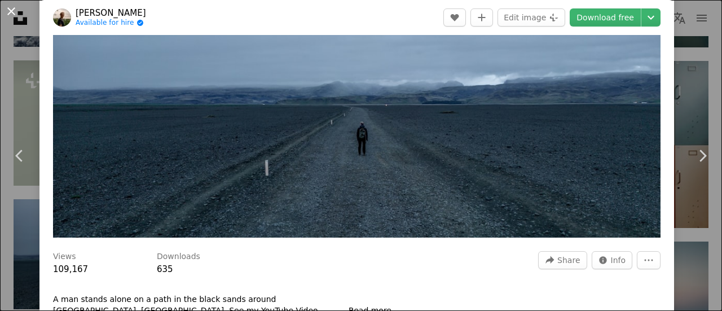
click at [12, 11] on button "An X shape" at bounding box center [12, 12] width 14 height 14
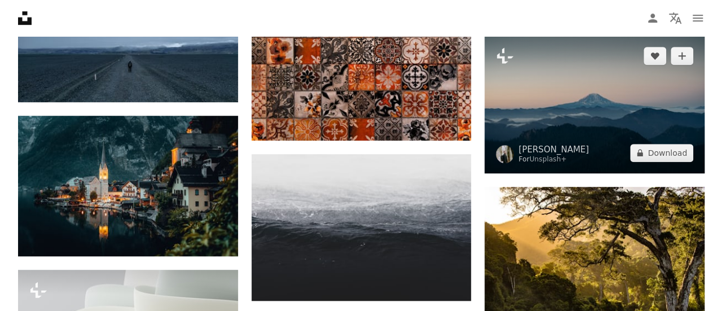
scroll to position [8953, 0]
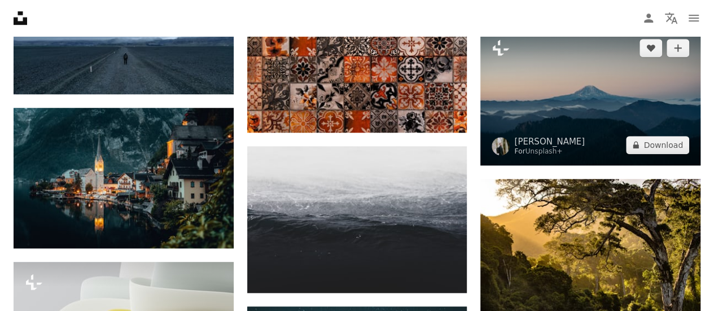
click at [598, 101] on img at bounding box center [590, 97] width 220 height 138
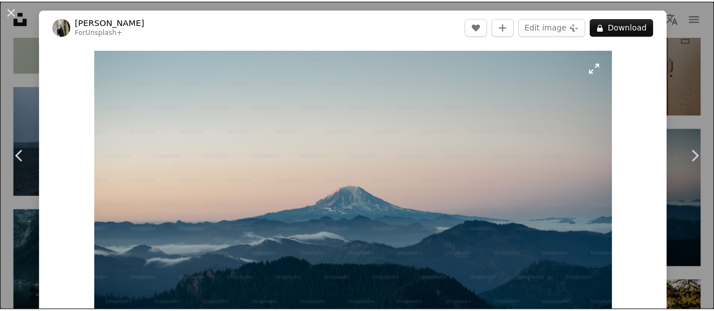
scroll to position [113, 0]
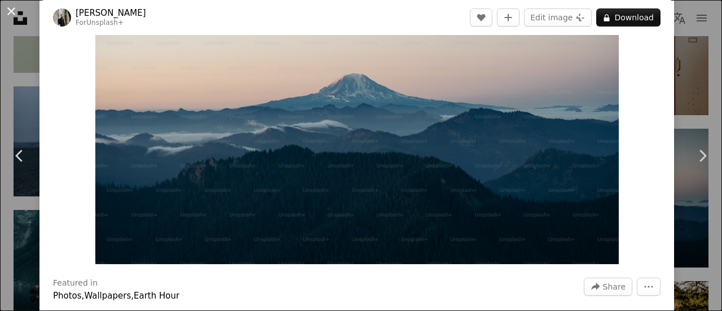
click at [16, 12] on button "An X shape" at bounding box center [12, 12] width 14 height 14
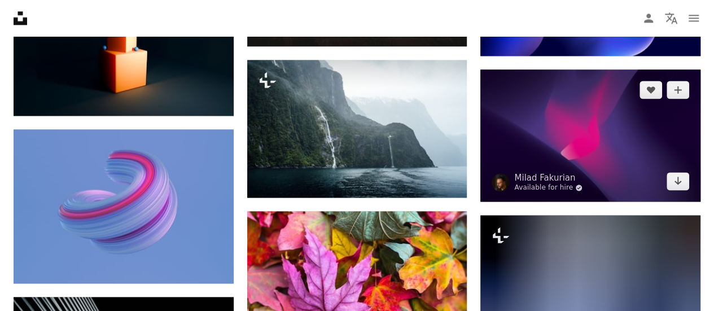
scroll to position [9405, 0]
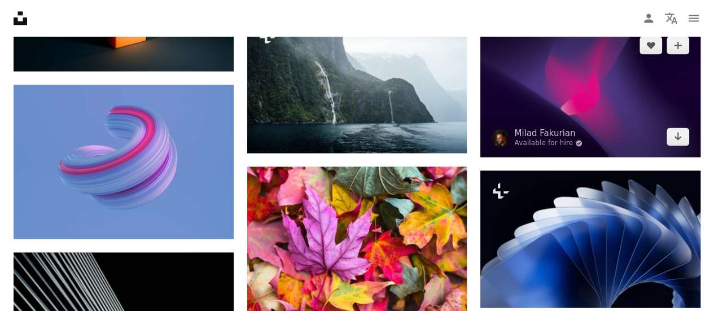
click at [578, 86] on img at bounding box center [590, 91] width 220 height 132
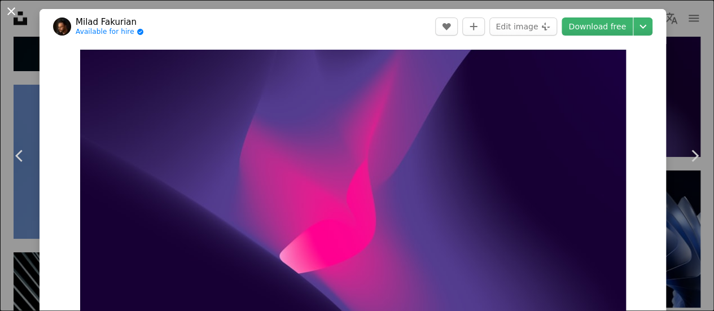
click at [12, 7] on button "An X shape" at bounding box center [12, 12] width 14 height 14
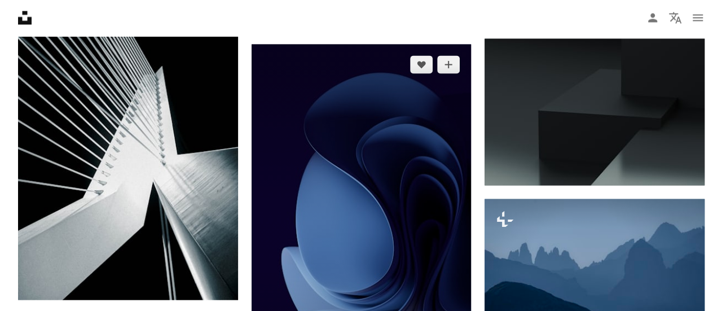
scroll to position [9856, 0]
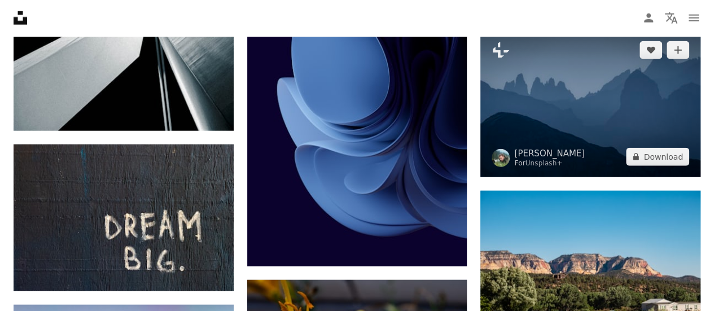
click at [593, 111] on img at bounding box center [590, 103] width 220 height 147
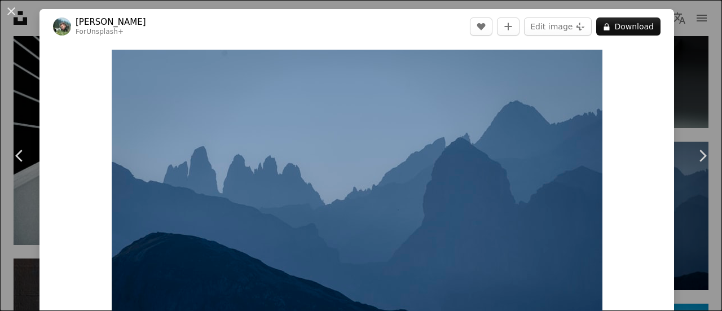
click at [8, 11] on button "An X shape" at bounding box center [12, 12] width 14 height 14
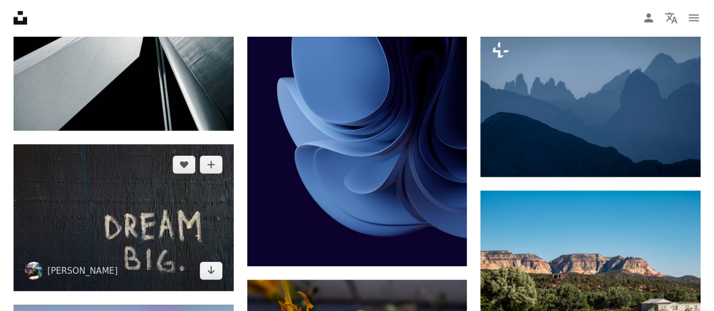
click at [137, 214] on img at bounding box center [124, 217] width 220 height 146
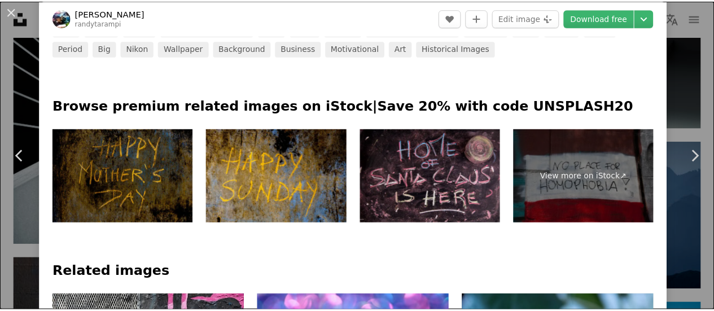
scroll to position [451, 0]
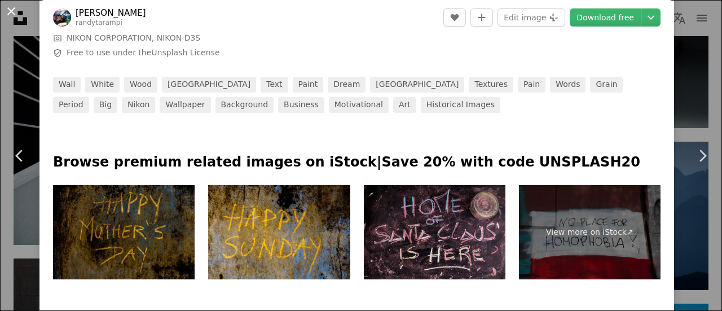
click at [16, 8] on button "An X shape" at bounding box center [12, 12] width 14 height 14
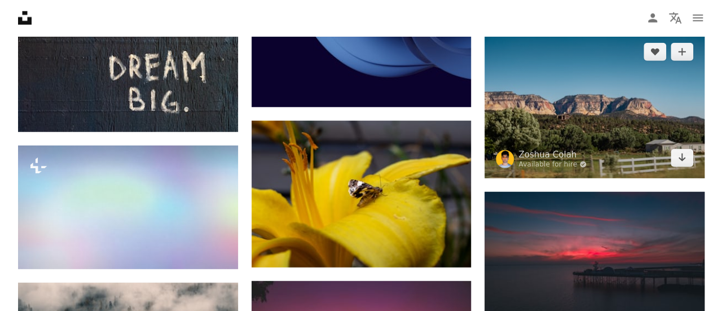
scroll to position [10025, 0]
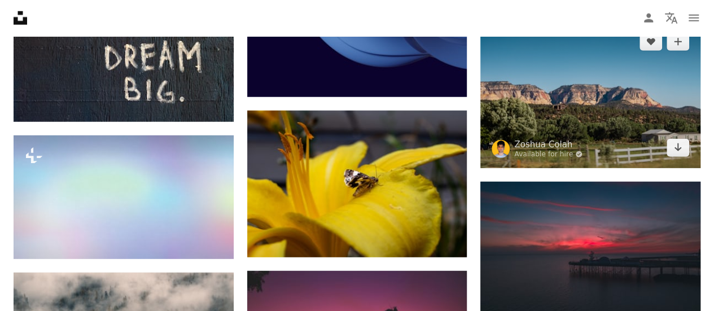
click at [575, 102] on img at bounding box center [590, 94] width 220 height 147
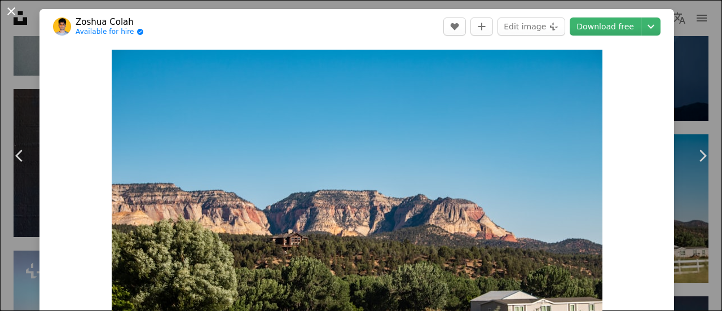
click at [15, 11] on button "An X shape" at bounding box center [12, 12] width 14 height 14
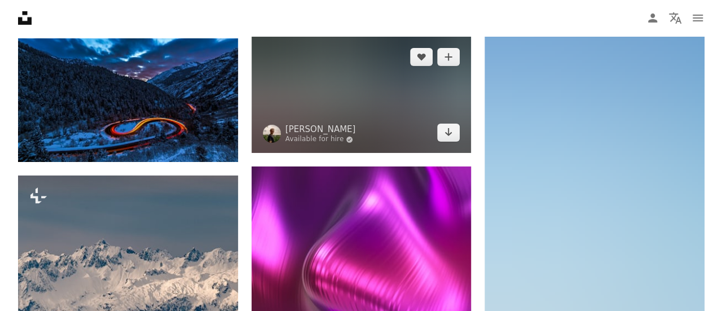
scroll to position [10420, 0]
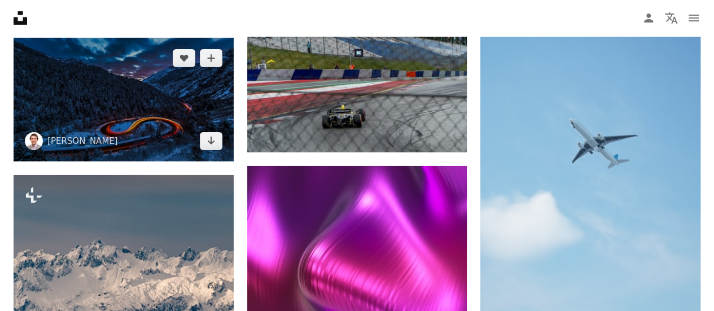
click at [129, 97] on img at bounding box center [124, 100] width 220 height 124
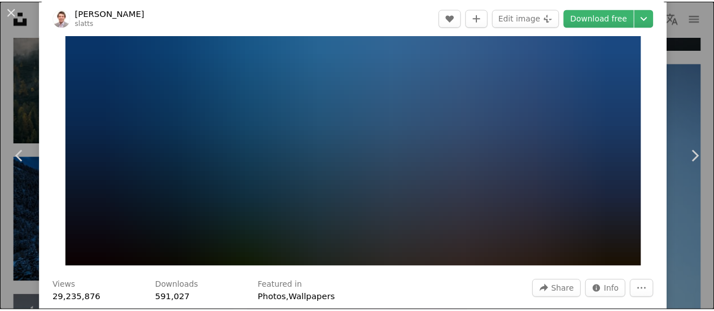
scroll to position [113, 0]
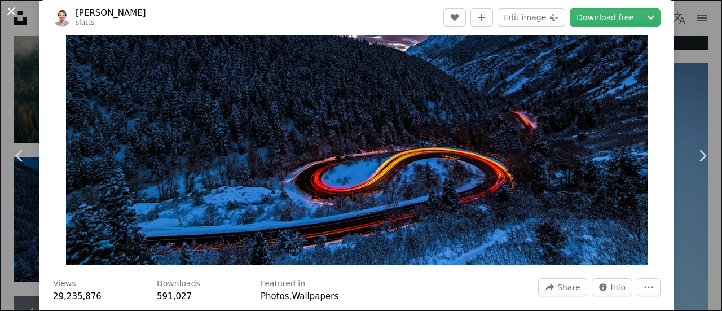
click at [14, 12] on button "An X shape" at bounding box center [12, 12] width 14 height 14
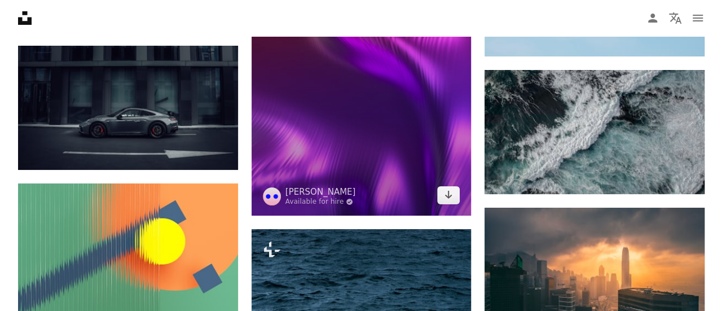
scroll to position [10702, 0]
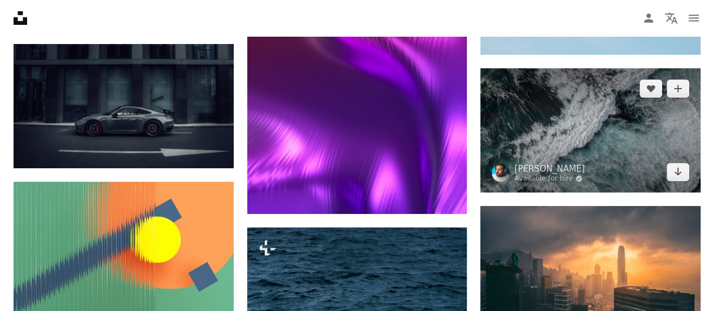
click at [547, 128] on img at bounding box center [590, 130] width 220 height 124
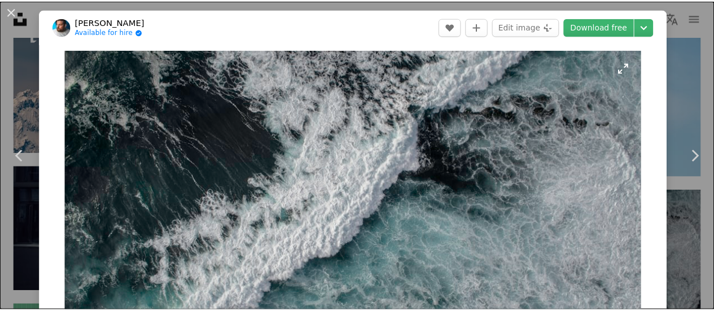
scroll to position [56, 0]
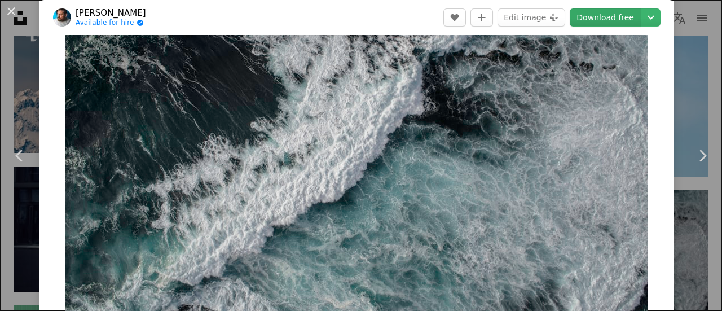
click at [587, 17] on link "Download free" at bounding box center [605, 17] width 71 height 18
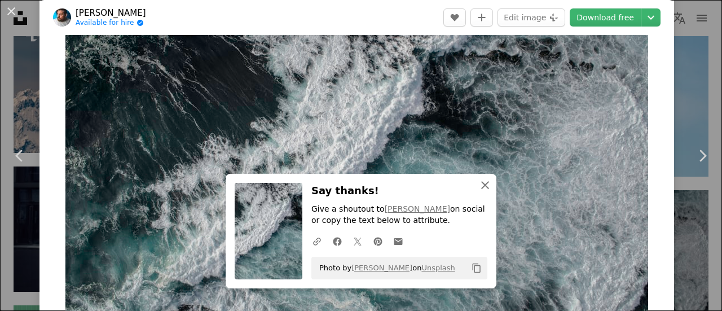
click at [479, 185] on icon "An X shape" at bounding box center [485, 185] width 14 height 14
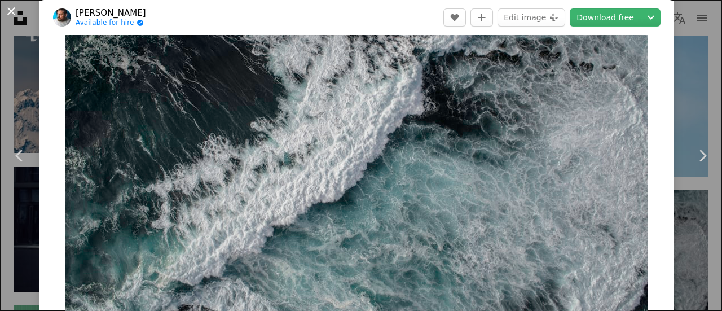
click at [14, 7] on button "An X shape" at bounding box center [12, 12] width 14 height 14
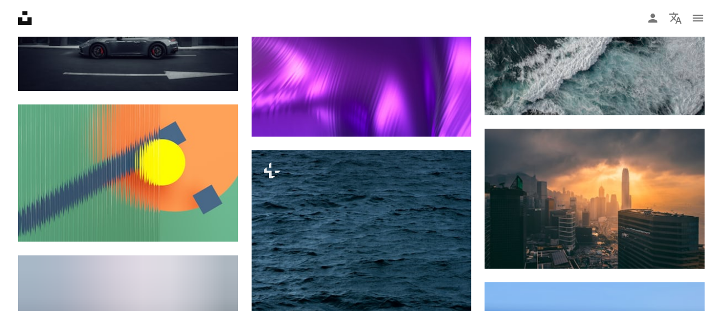
scroll to position [10815, 0]
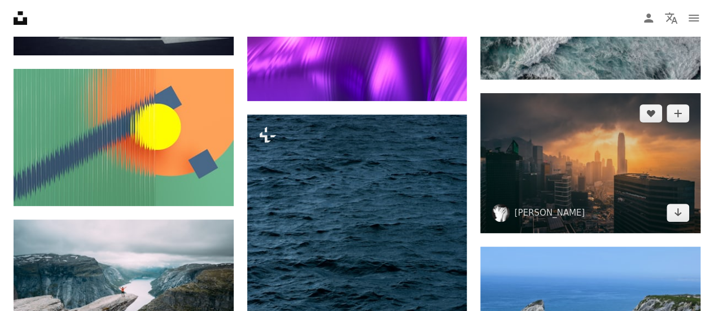
click at [597, 155] on img at bounding box center [590, 163] width 220 height 140
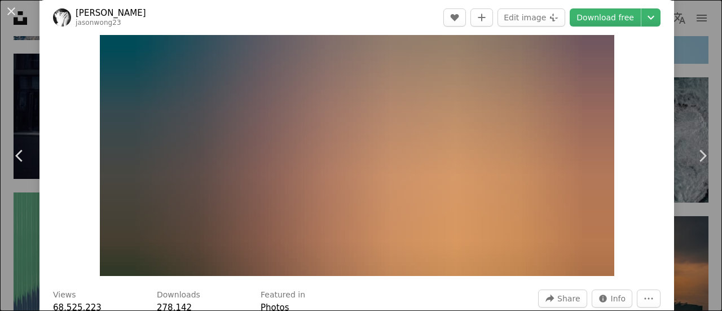
scroll to position [113, 0]
